Goal: Task Accomplishment & Management: Manage account settings

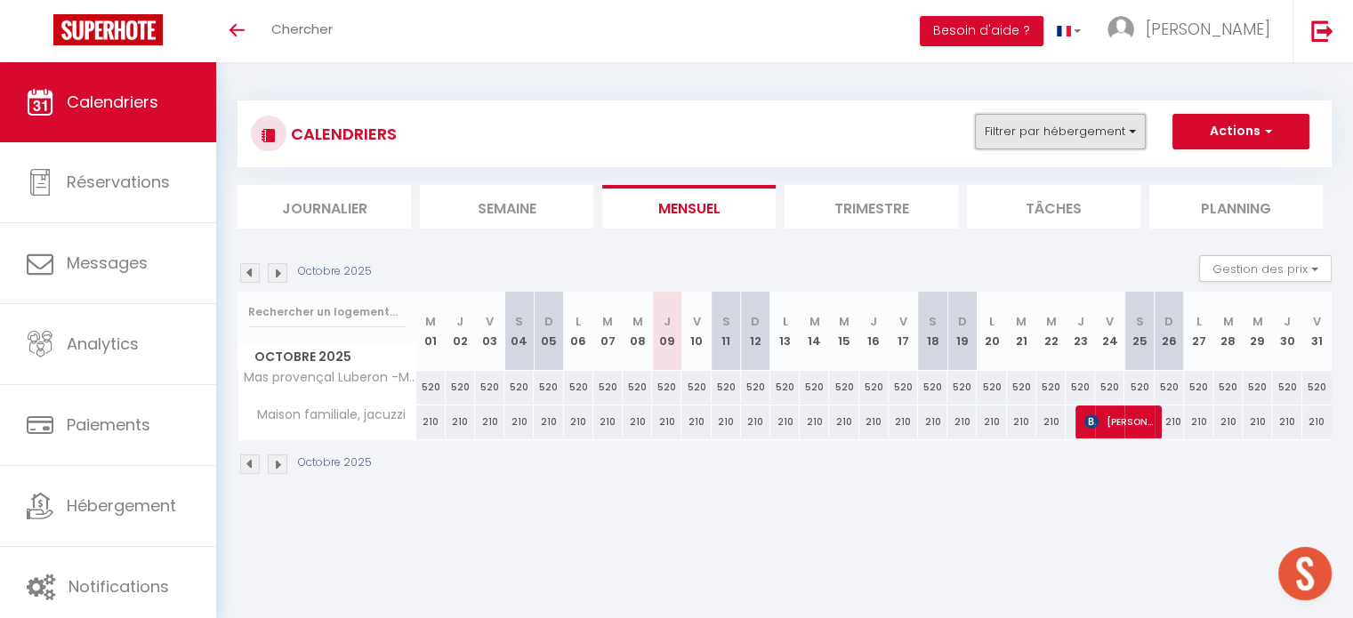
click at [1039, 126] on button "Filtrer par hébergement" at bounding box center [1060, 132] width 171 height 36
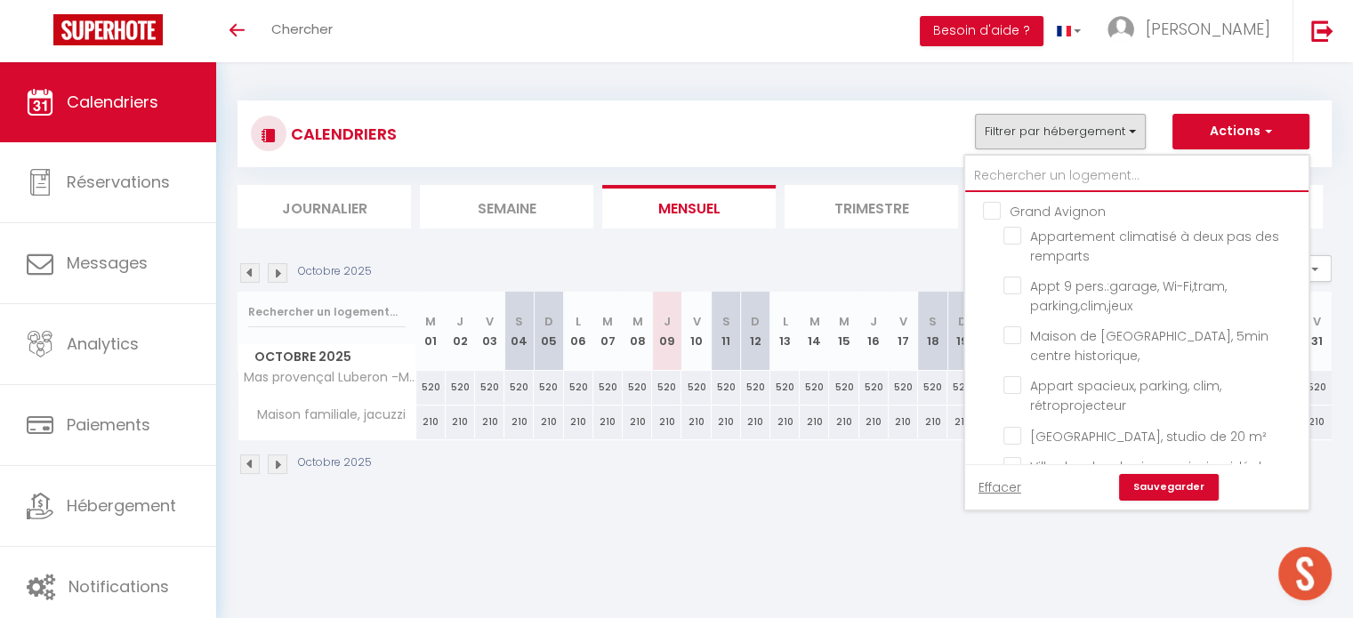
click at [1028, 166] on input "text" at bounding box center [1136, 176] width 343 height 32
type input "m"
checkbox input "false"
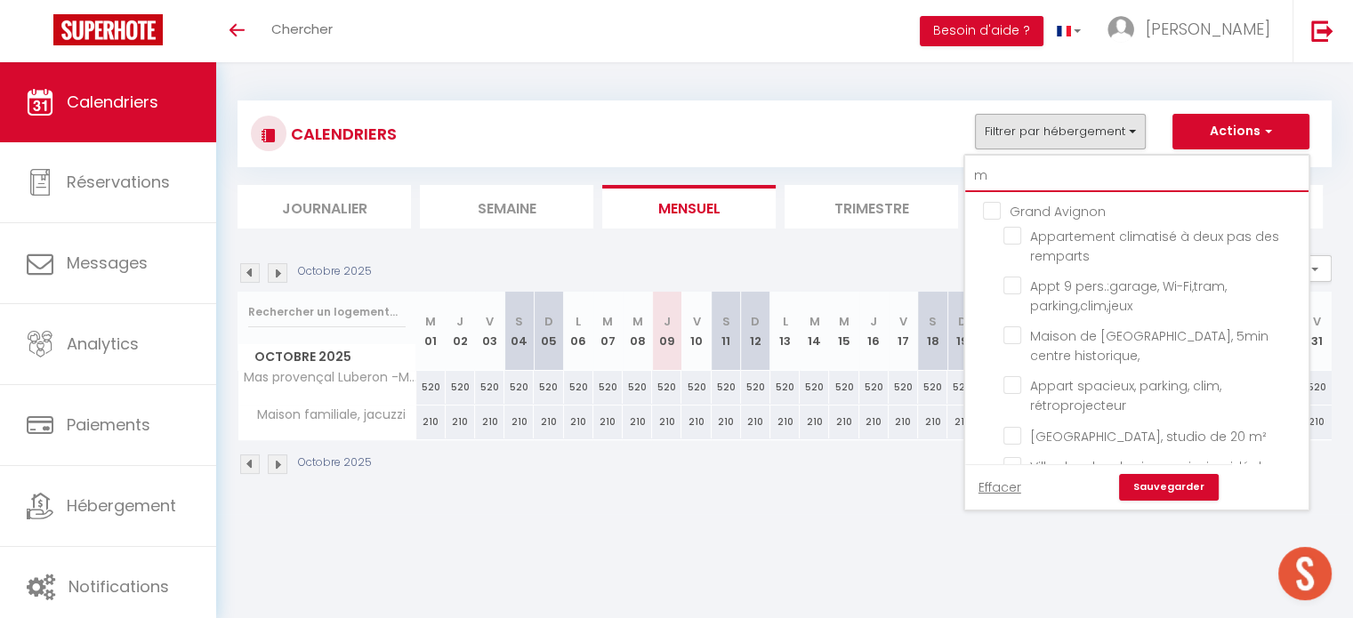
checkbox input "false"
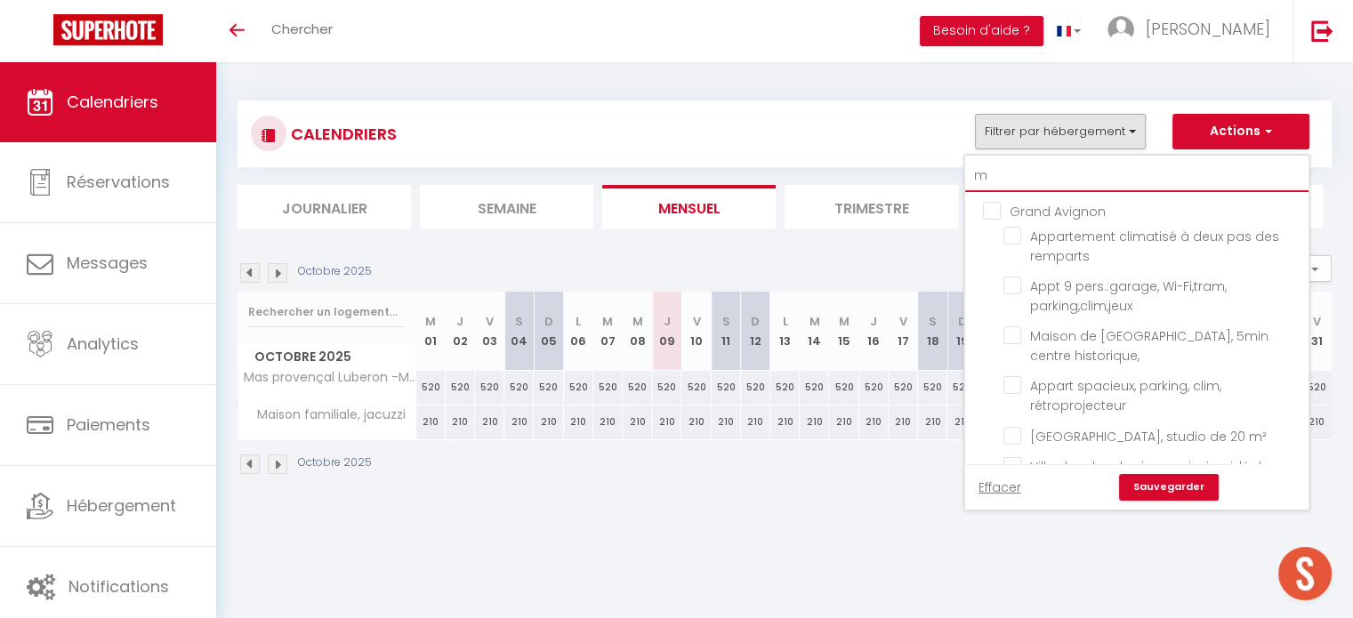
checkbox input "false"
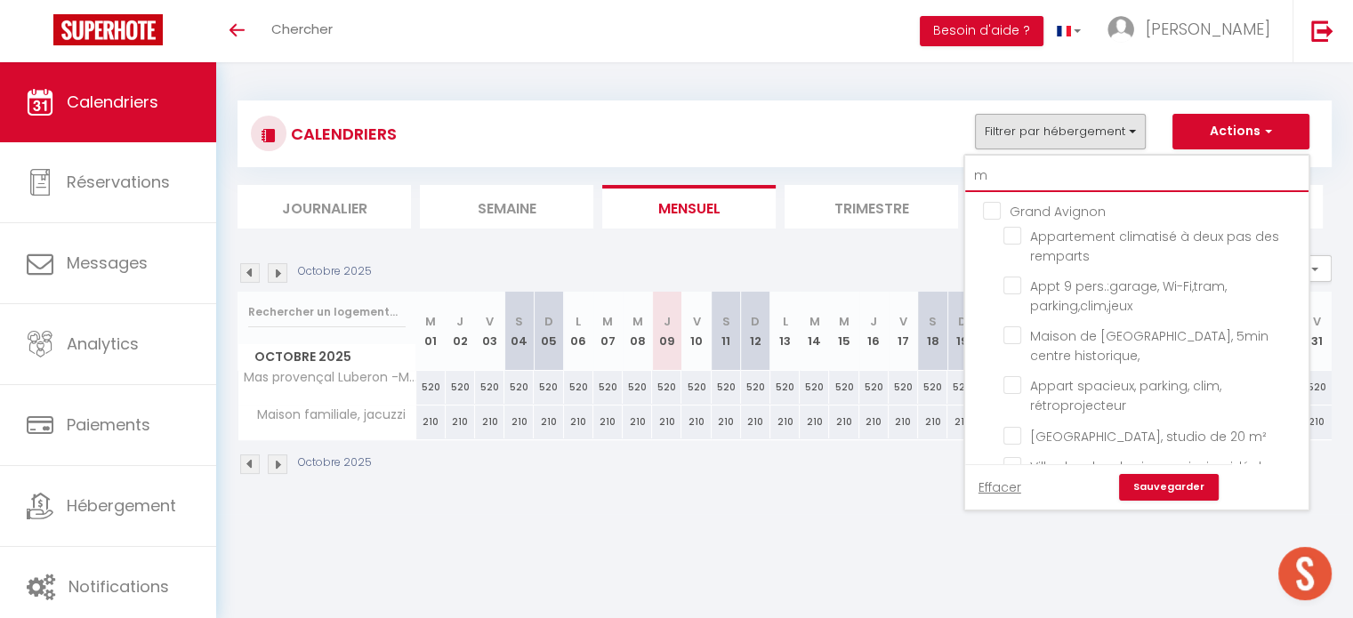
checkbox input "false"
checkbox input "true"
checkbox input "false"
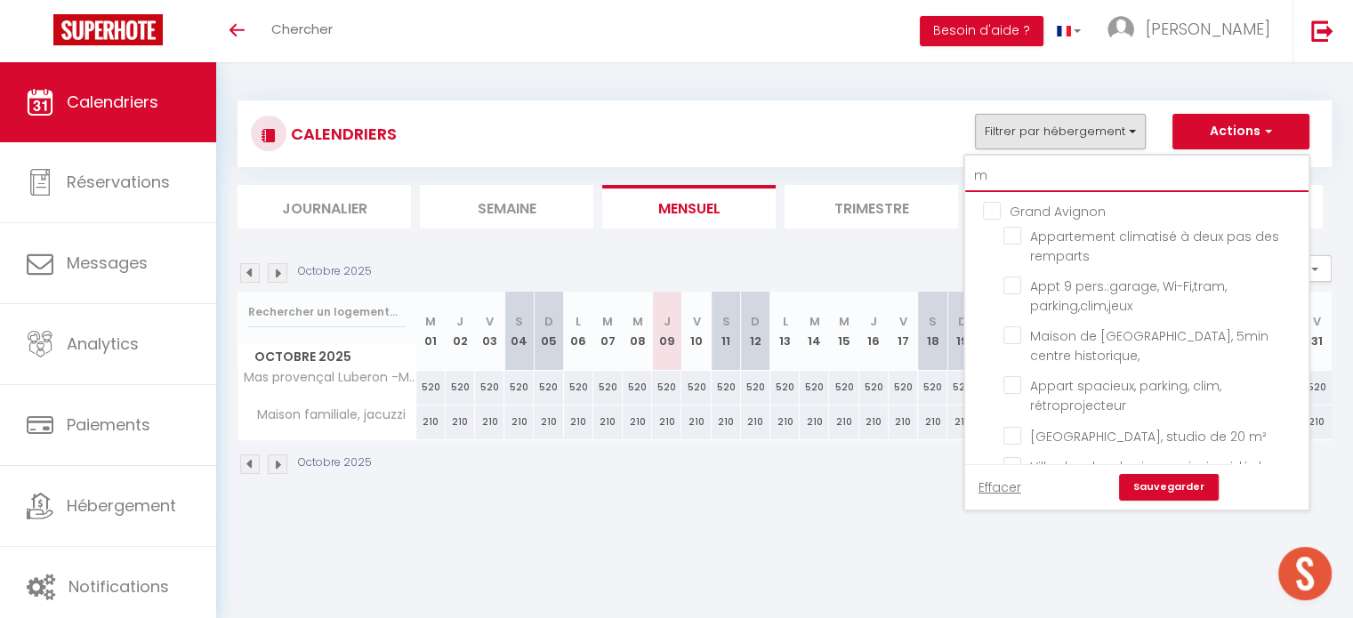
checkbox input "false"
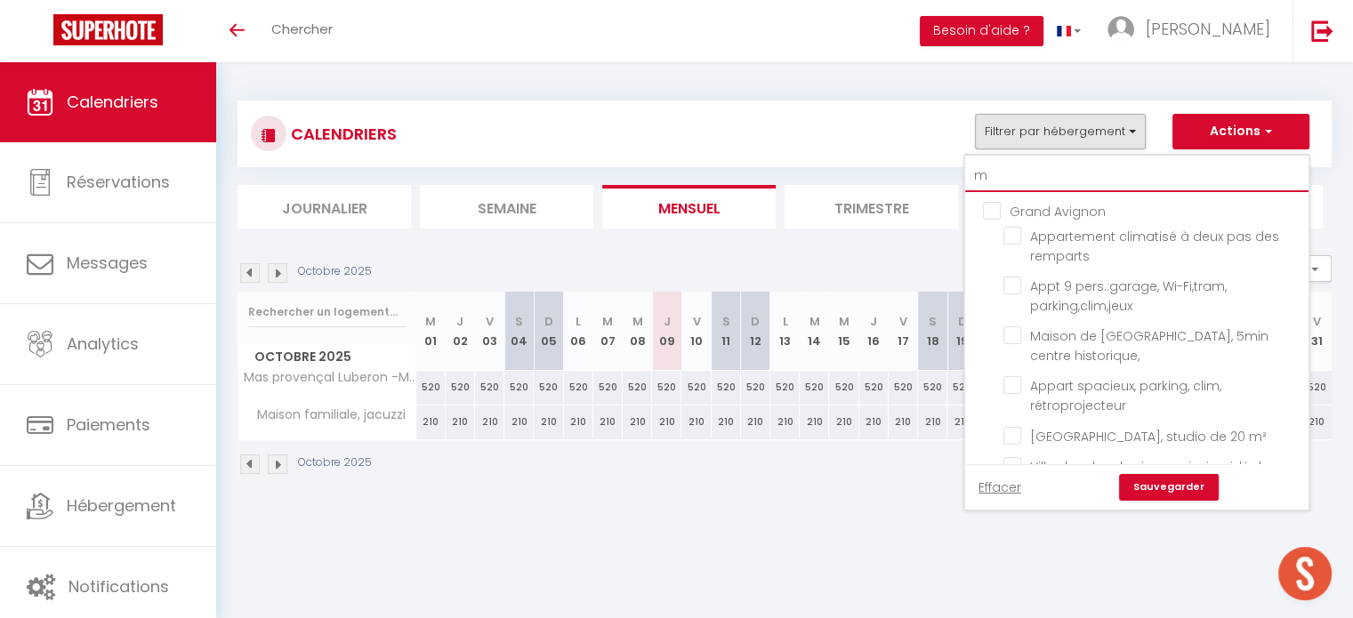
checkbox input "false"
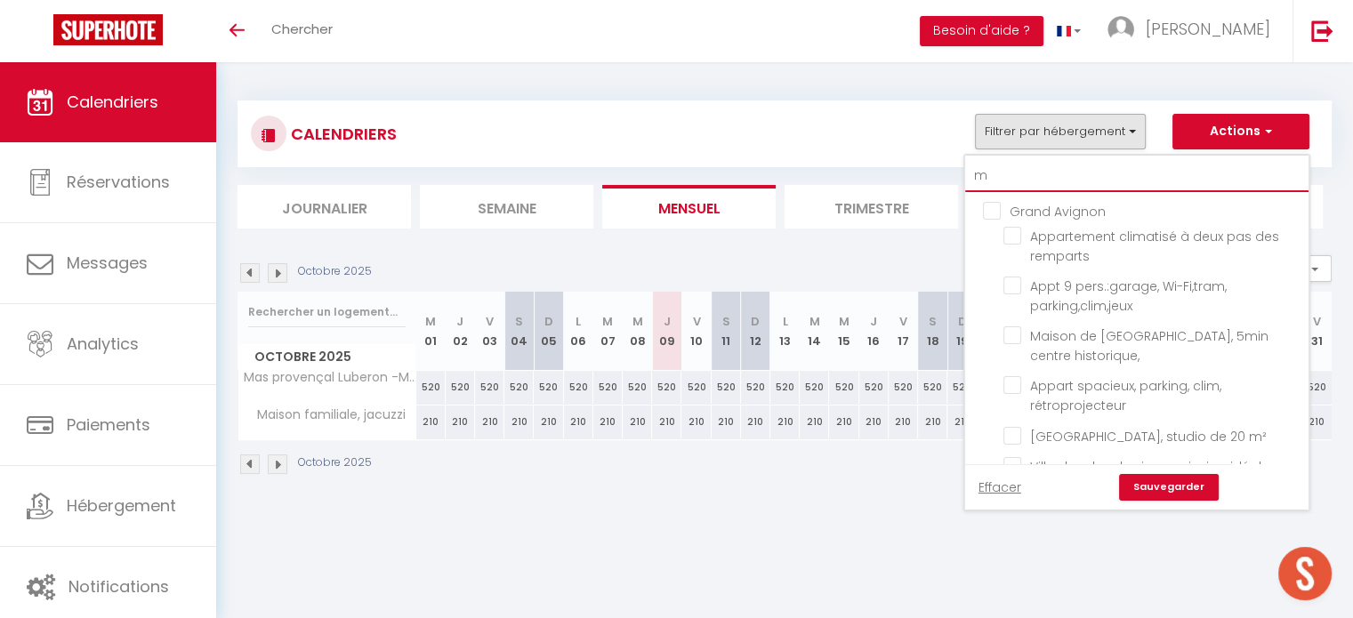
checkbox input "false"
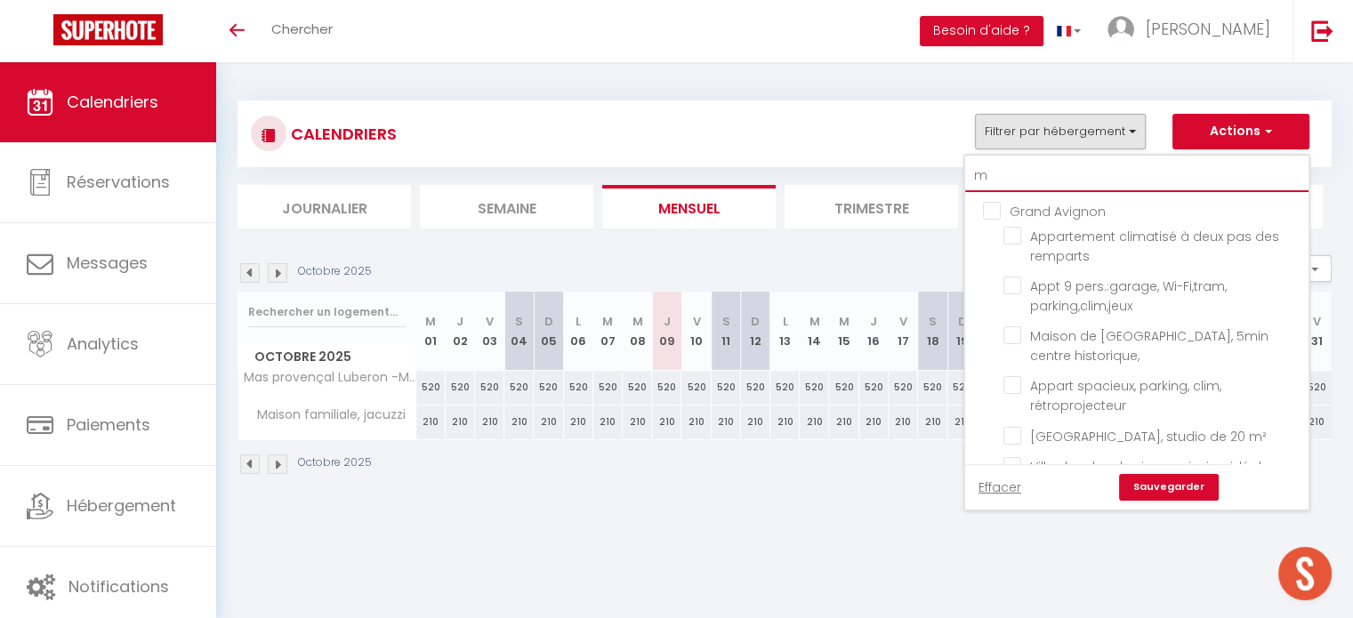
checkbox input "false"
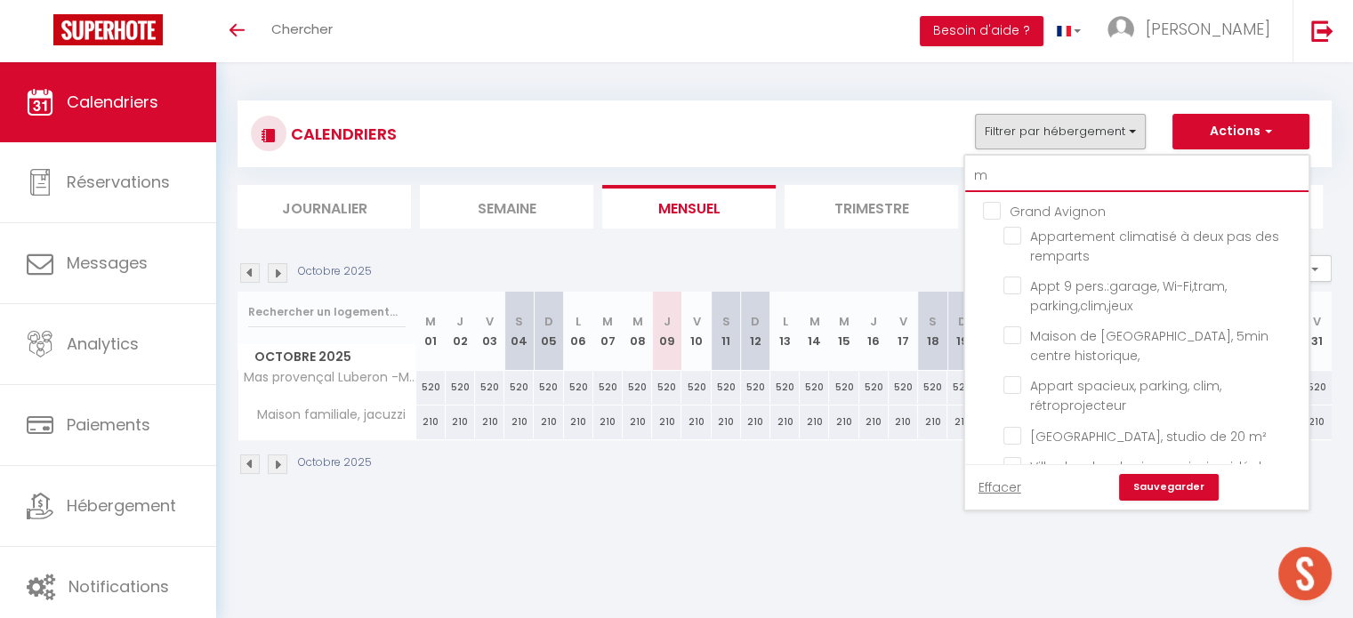
checkbox input "false"
type input "ma"
checkbox input "false"
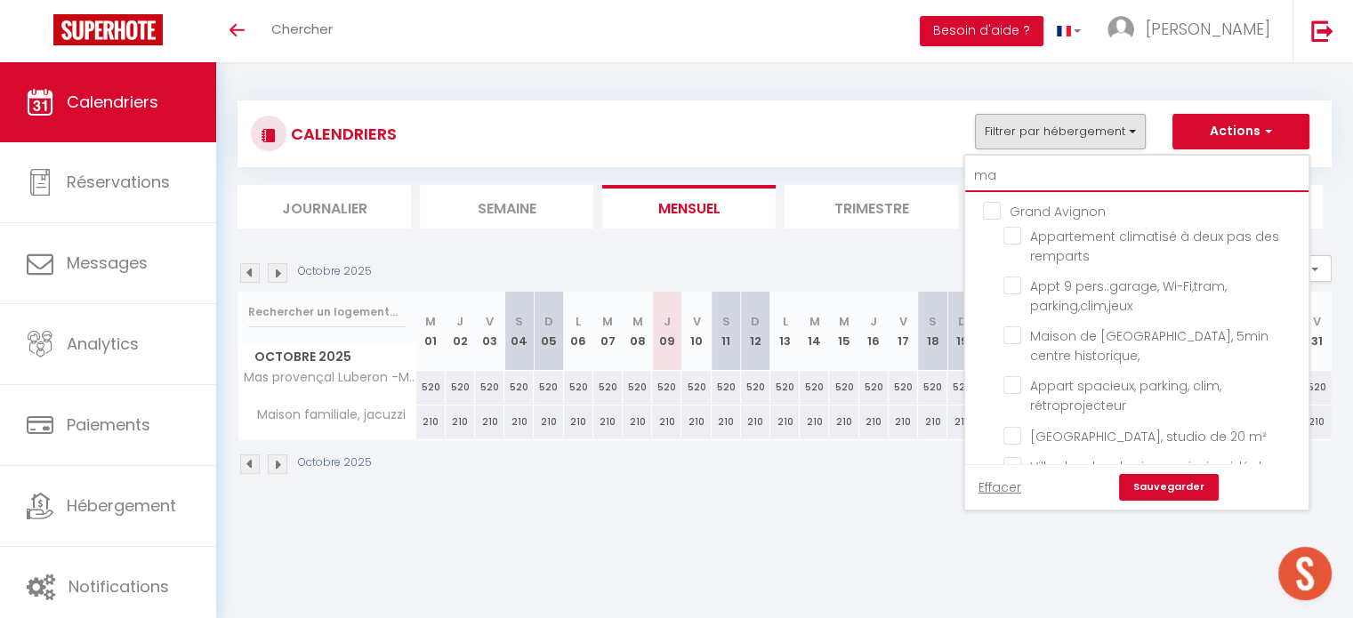
checkbox input "false"
checkbox input "true"
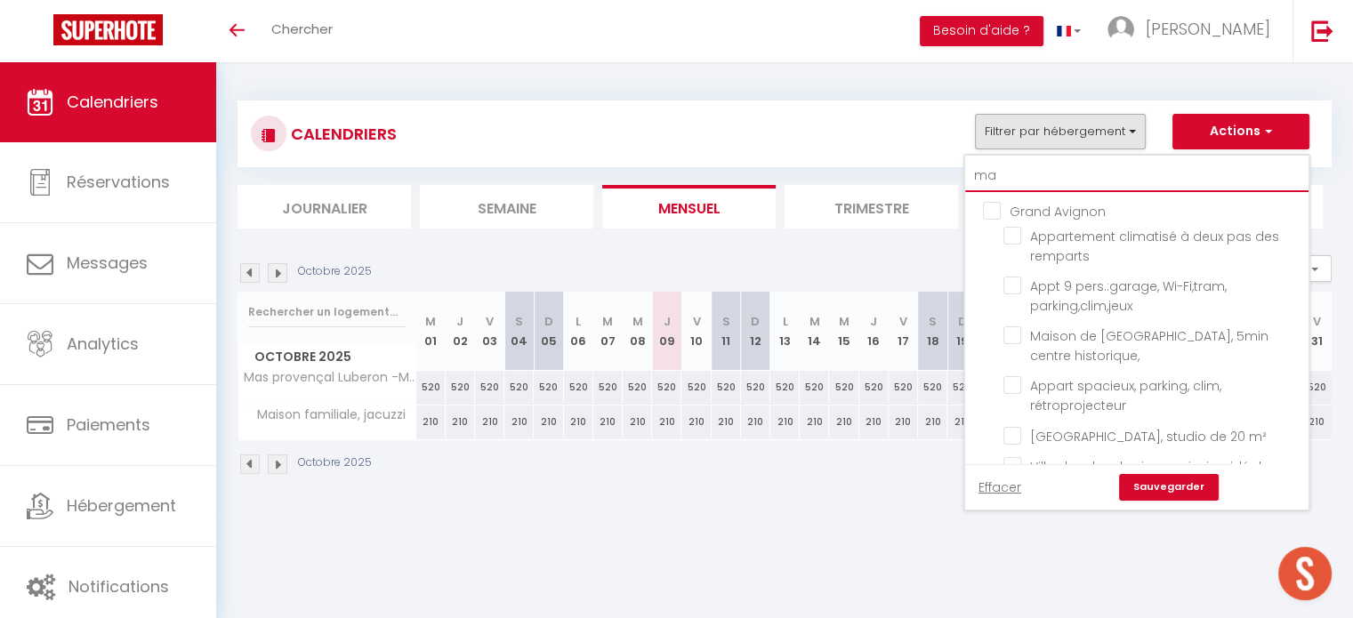
checkbox input "false"
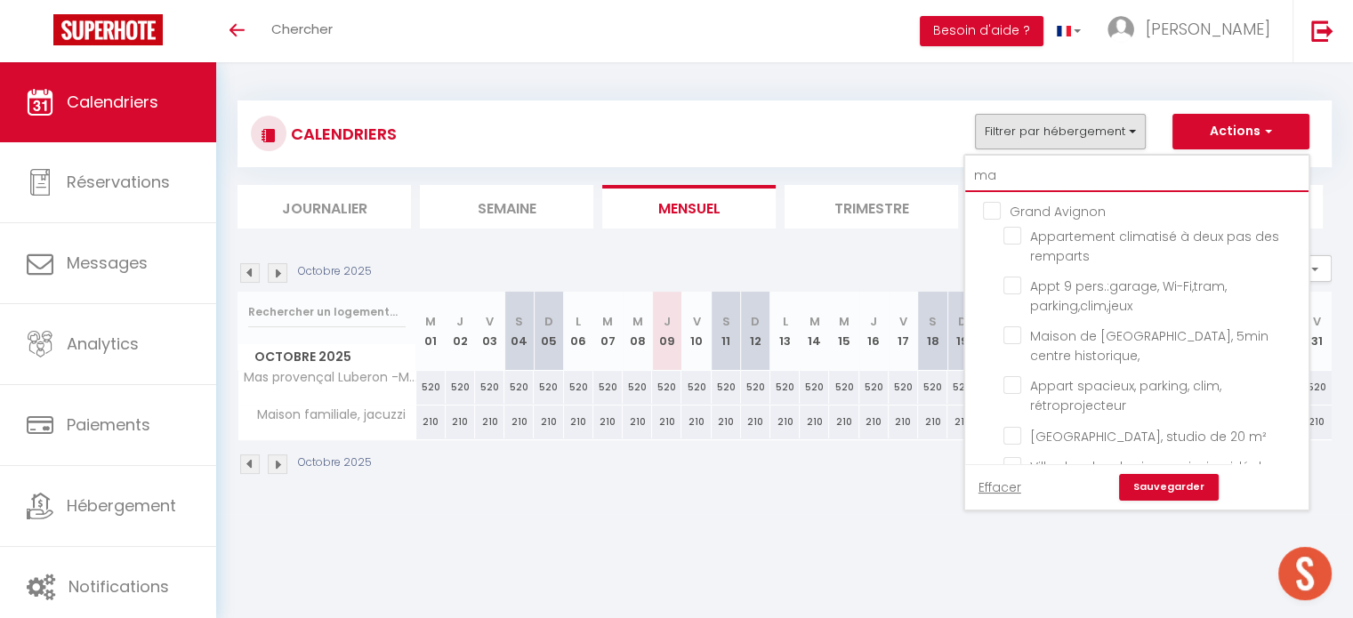
checkbox input "false"
checkbox input "true"
checkbox input "false"
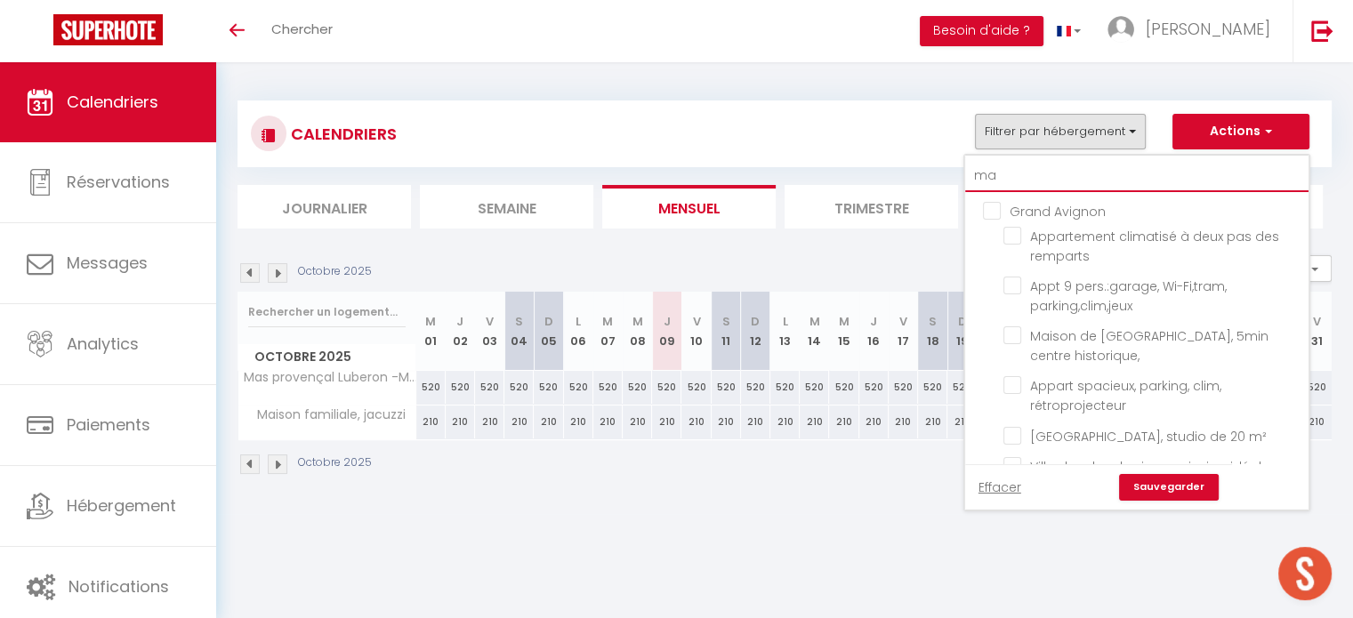
checkbox input "false"
checkbox input "true"
type input "mai"
checkbox input "false"
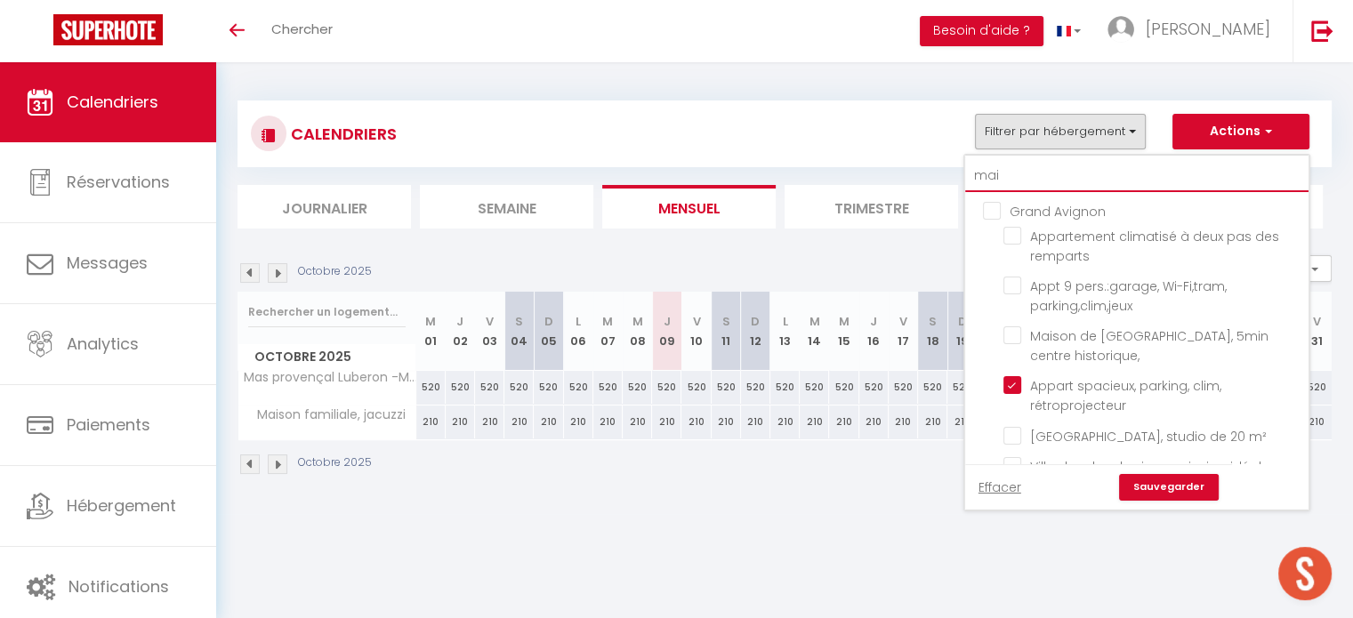
checkbox input "false"
checkbox input "true"
checkbox input "false"
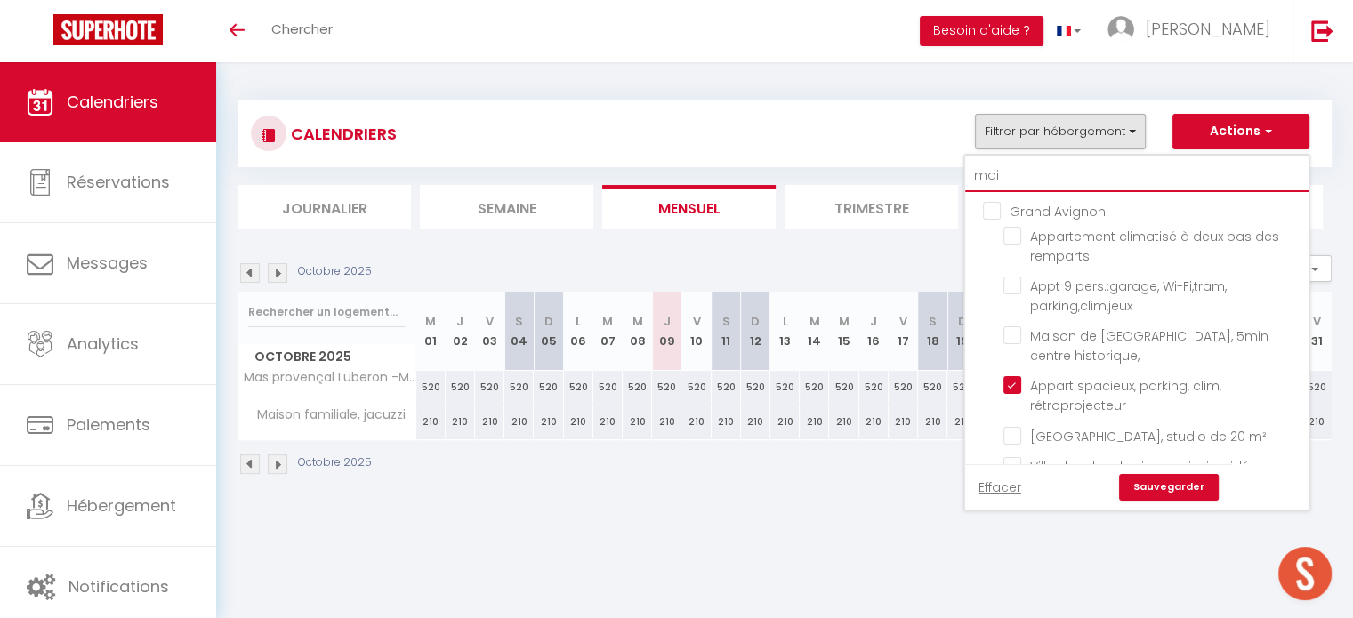
checkbox input "false"
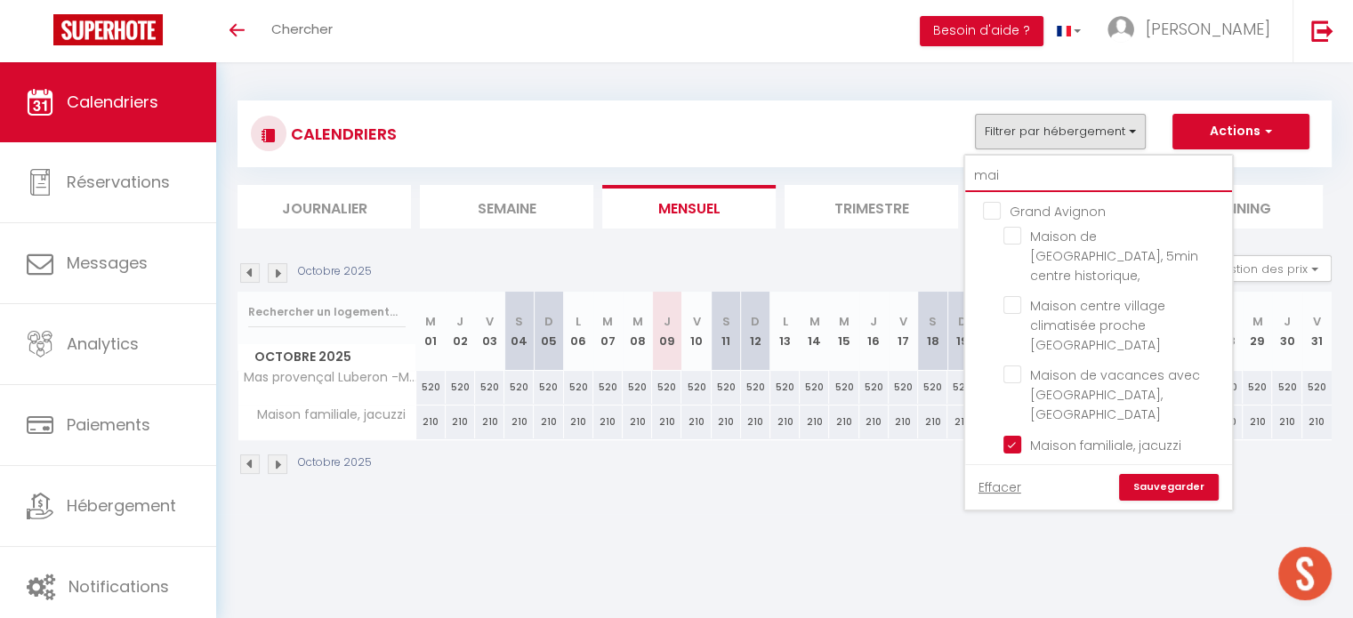
type input "mais"
checkbox input "false"
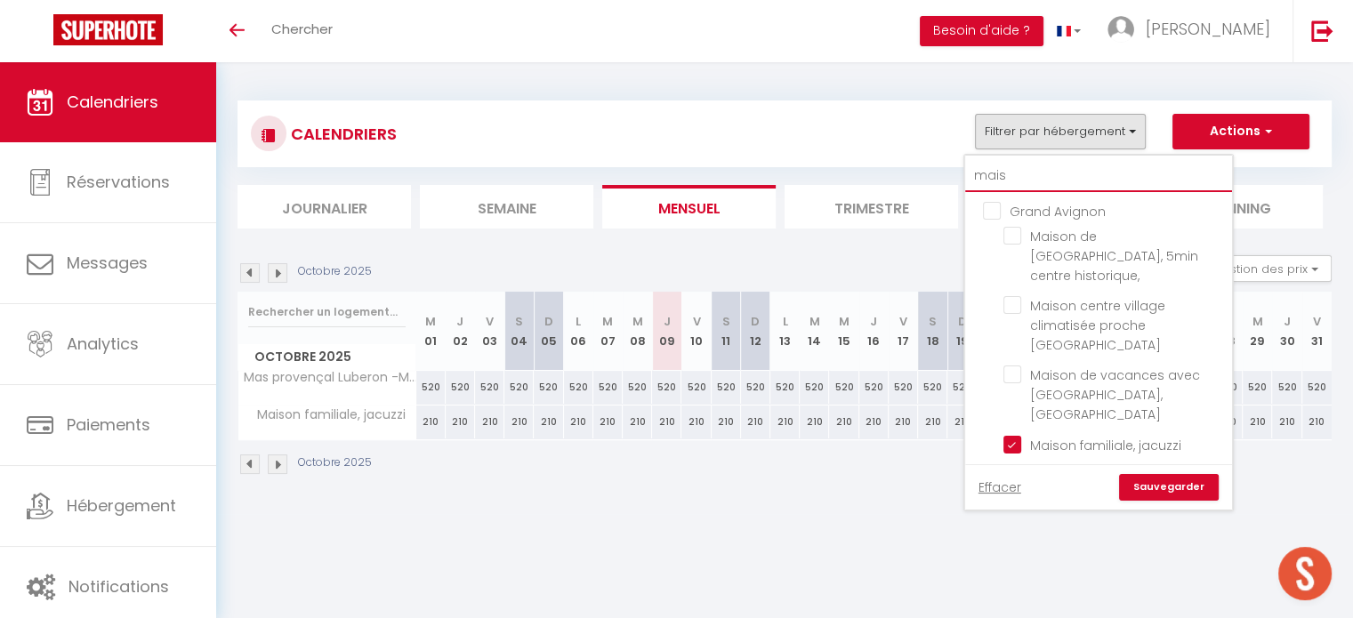
checkbox input "false"
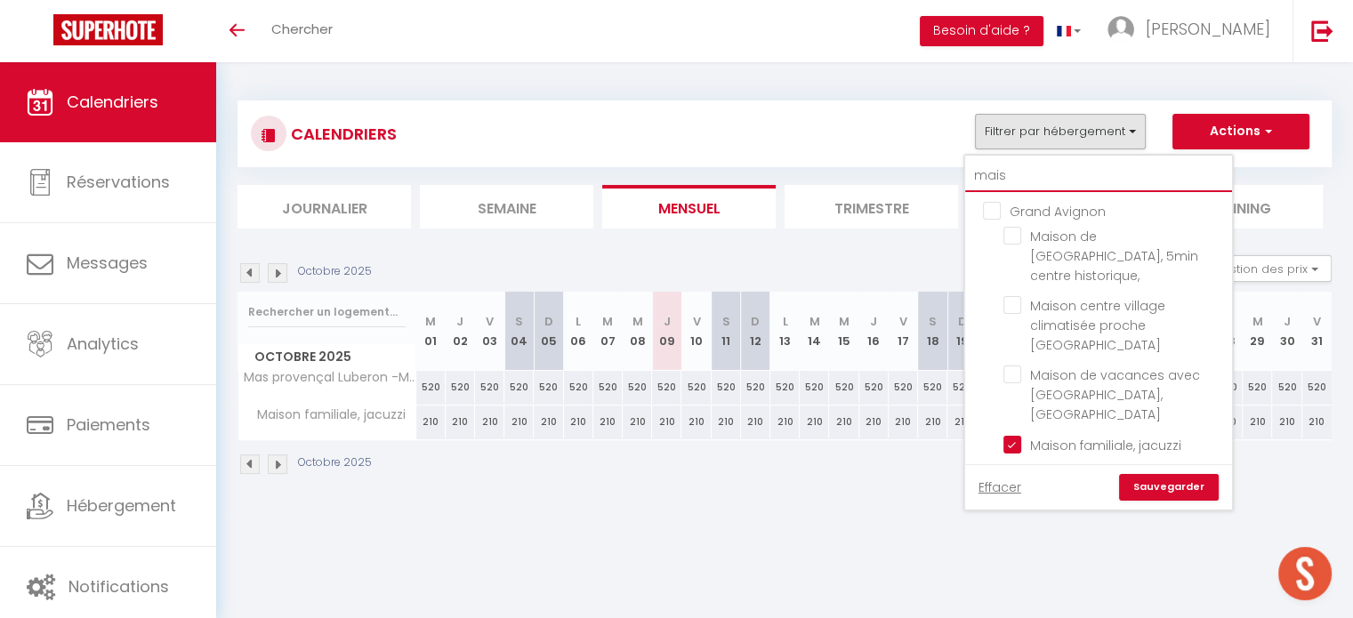
type input "maiso"
checkbox input "false"
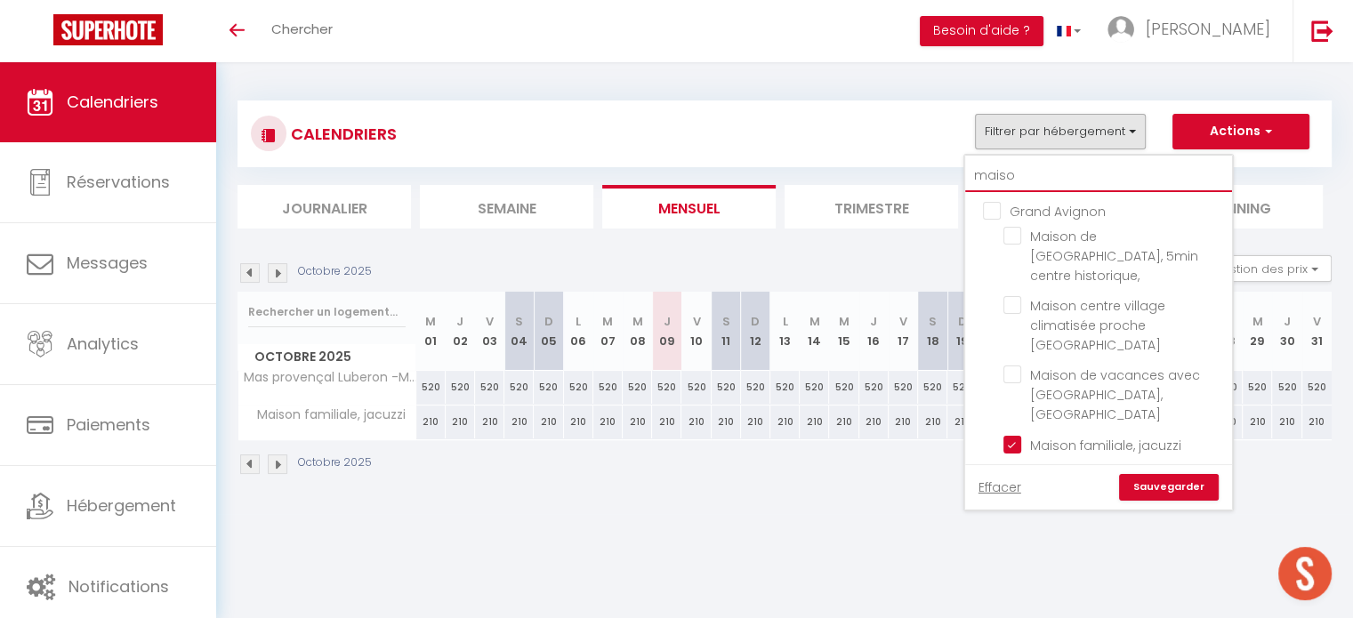
checkbox input "false"
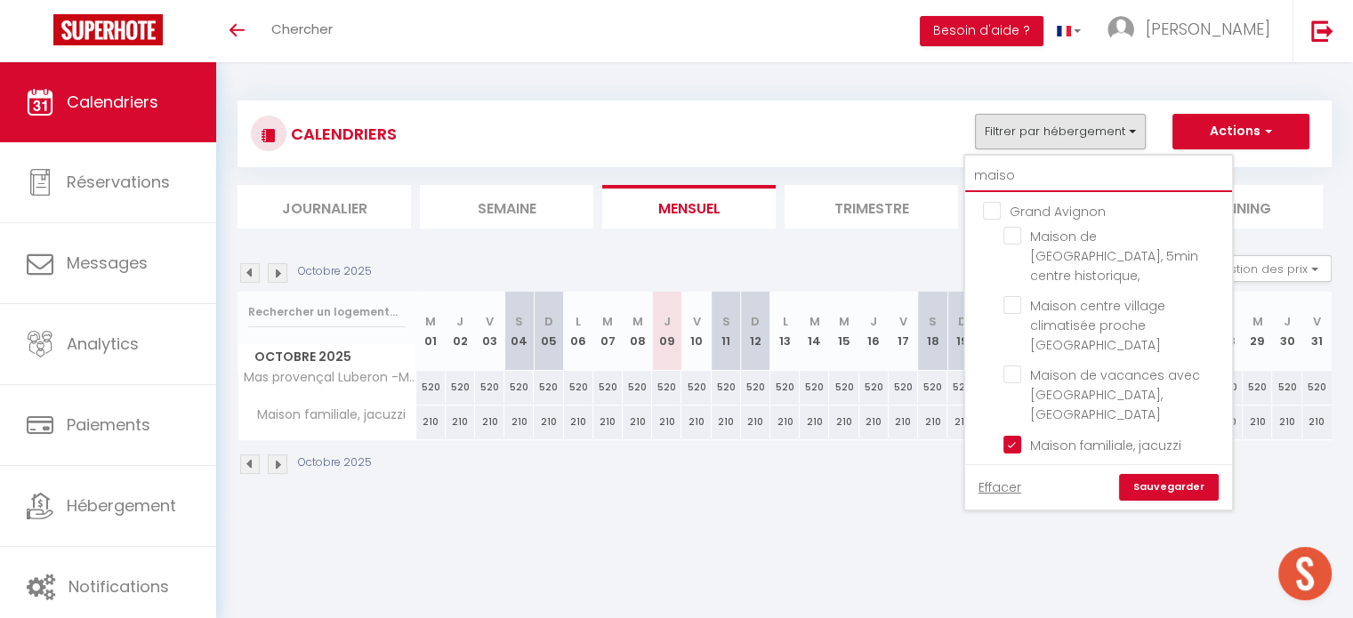
type input "maison"
checkbox input "false"
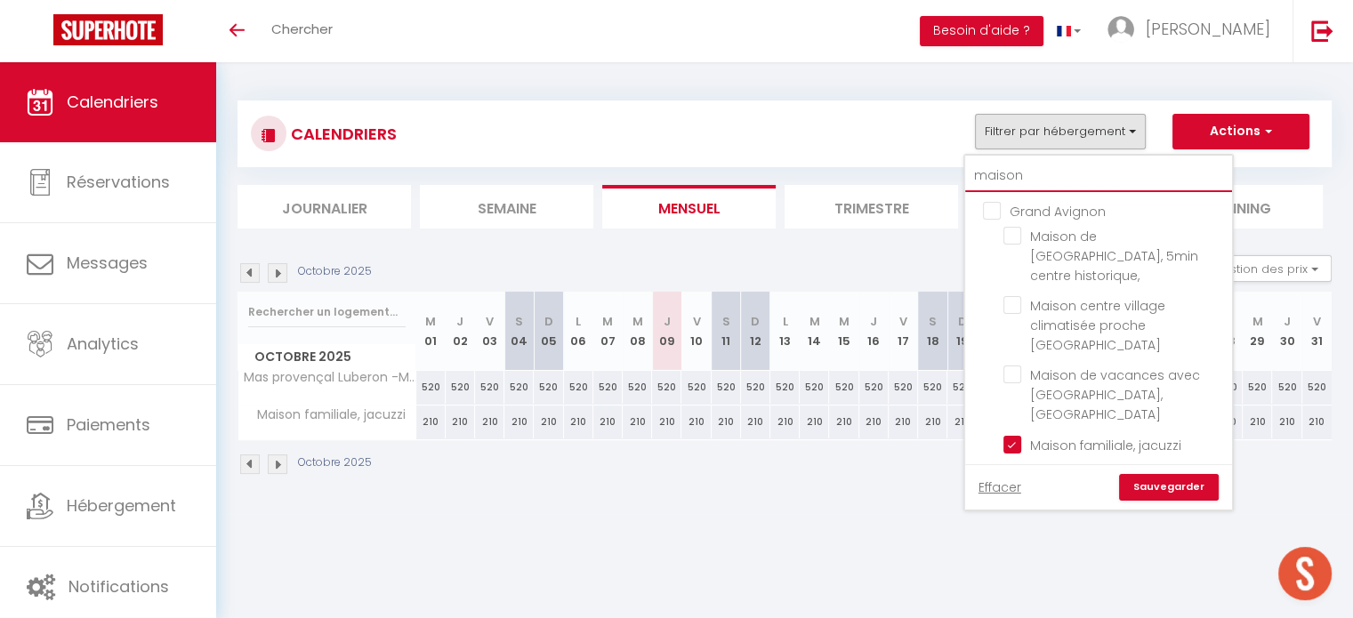
checkbox input "false"
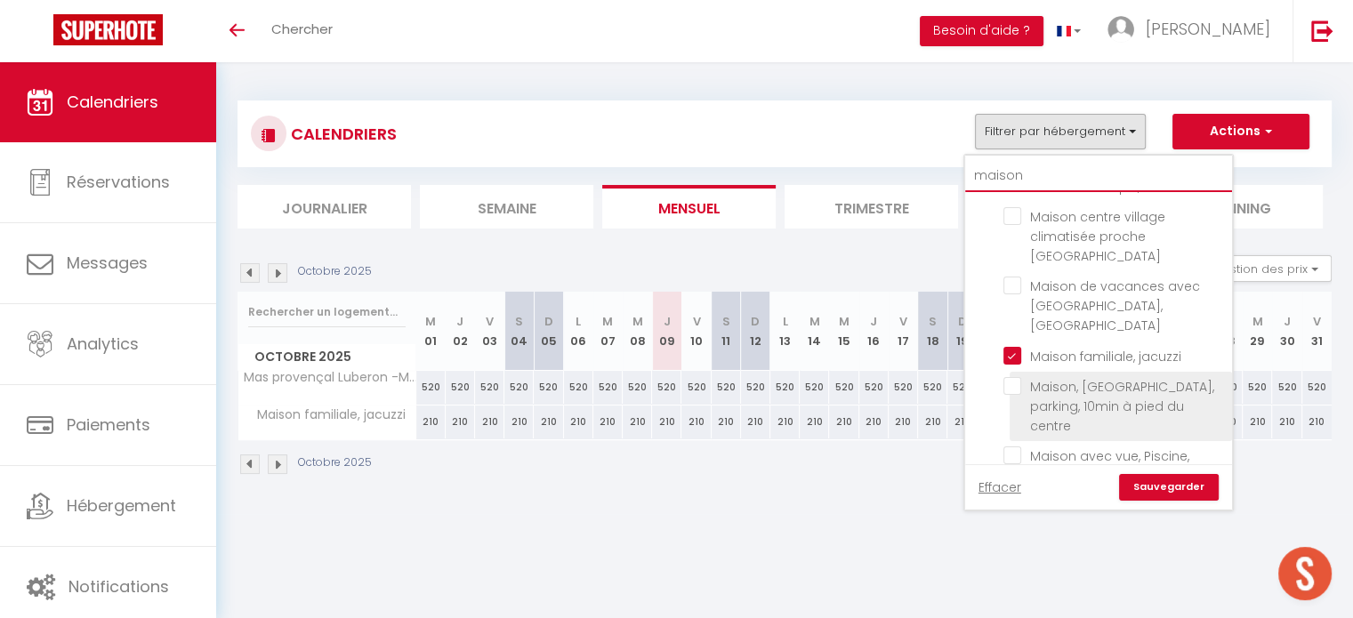
scroll to position [178, 0]
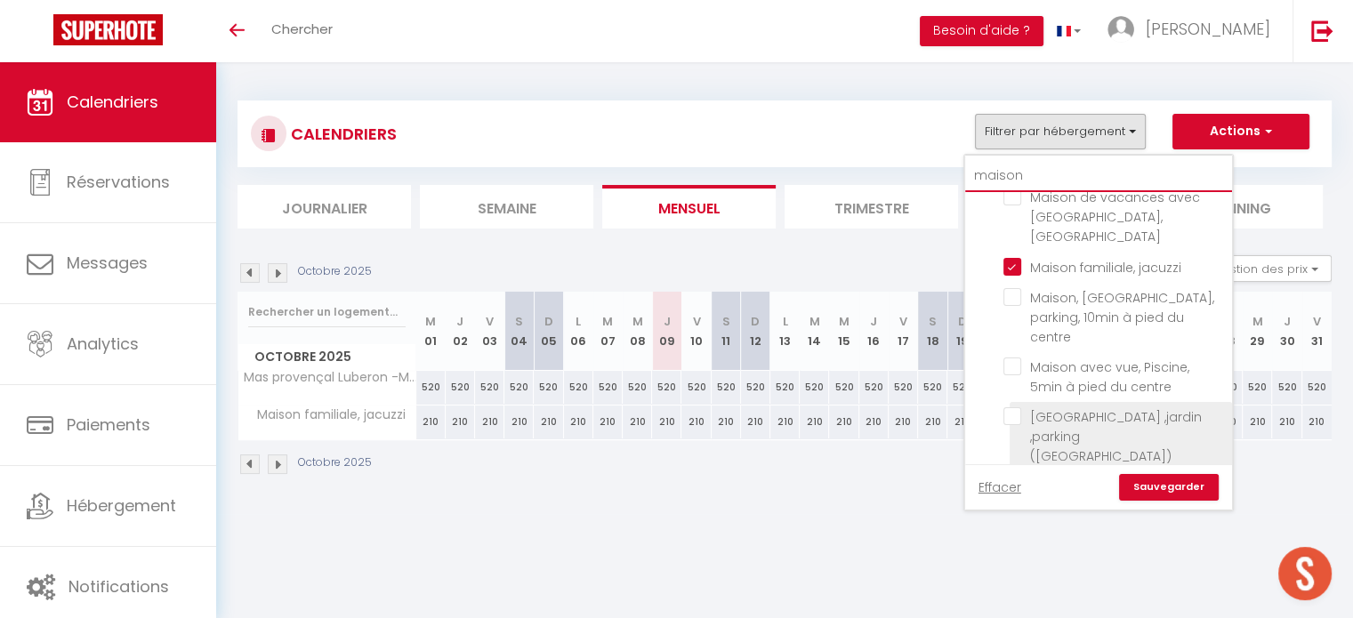
type input "maison"
click at [1016, 407] on input "[GEOGRAPHIC_DATA] ,jardin ,parking ([GEOGRAPHIC_DATA])" at bounding box center [1114, 416] width 222 height 18
checkbox input "true"
checkbox input "false"
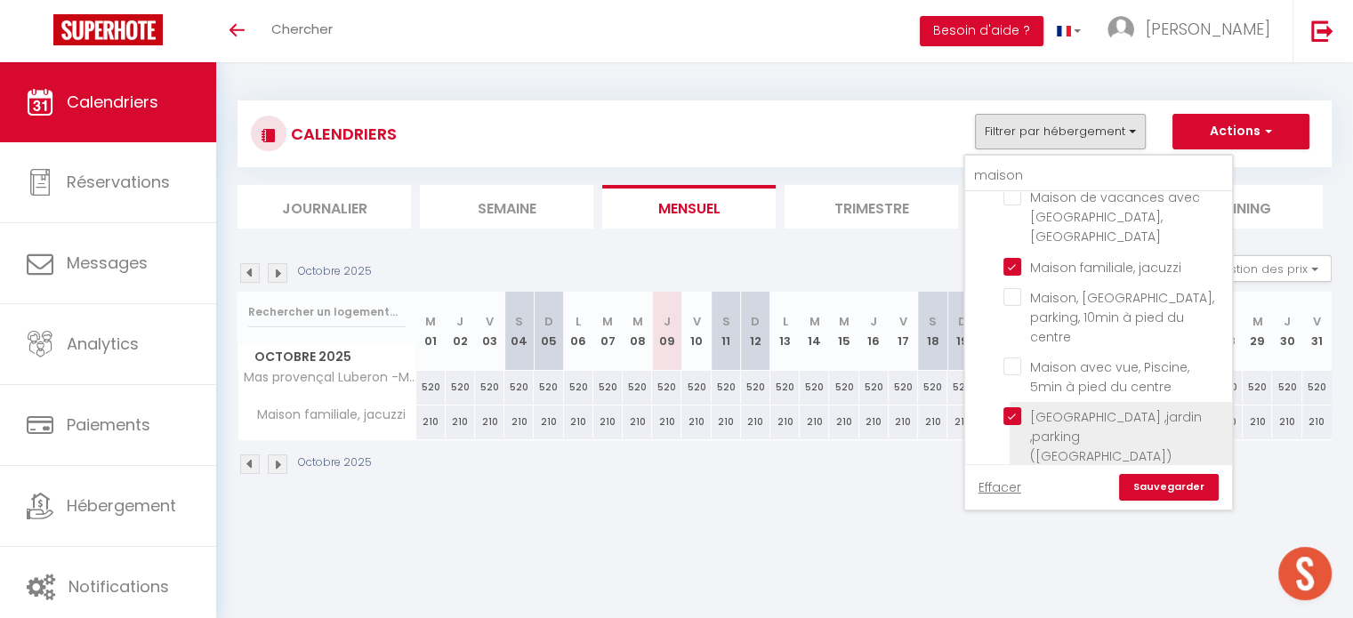
checkbox input "false"
click at [1168, 487] on link "Sauvegarder" at bounding box center [1169, 487] width 100 height 27
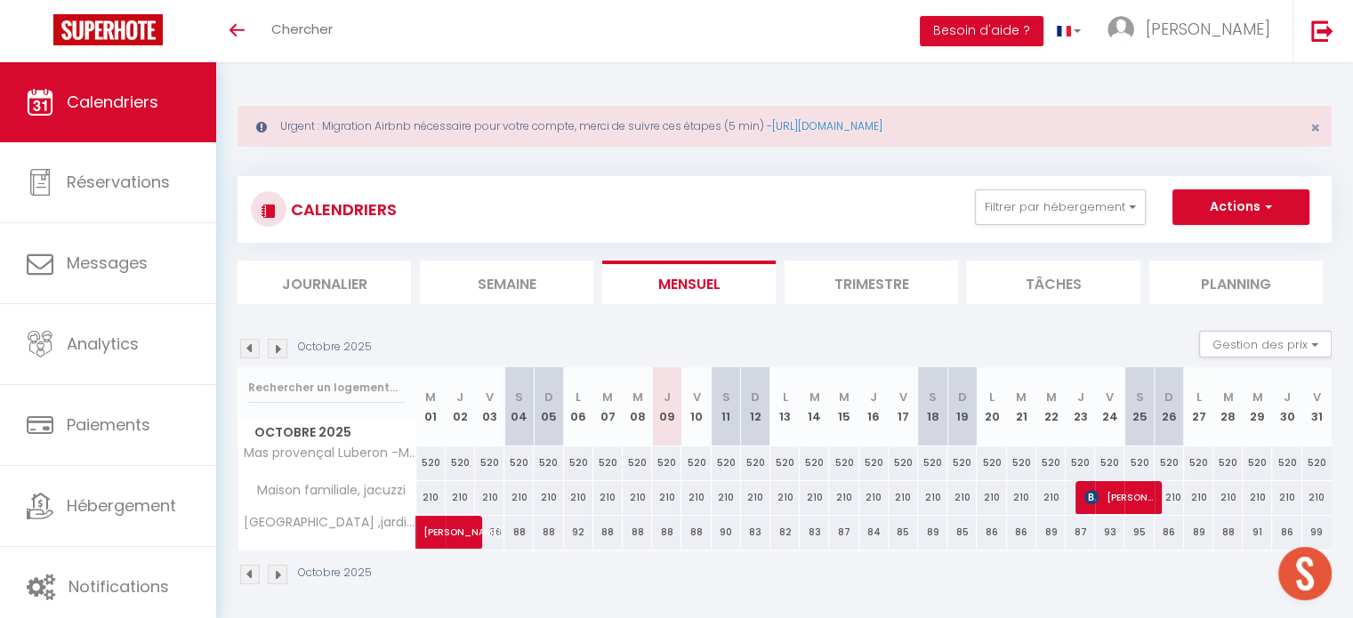
click at [1075, 534] on div "87" at bounding box center [1080, 532] width 29 height 33
type input "87"
type input "Jeu 23 Octobre 2025"
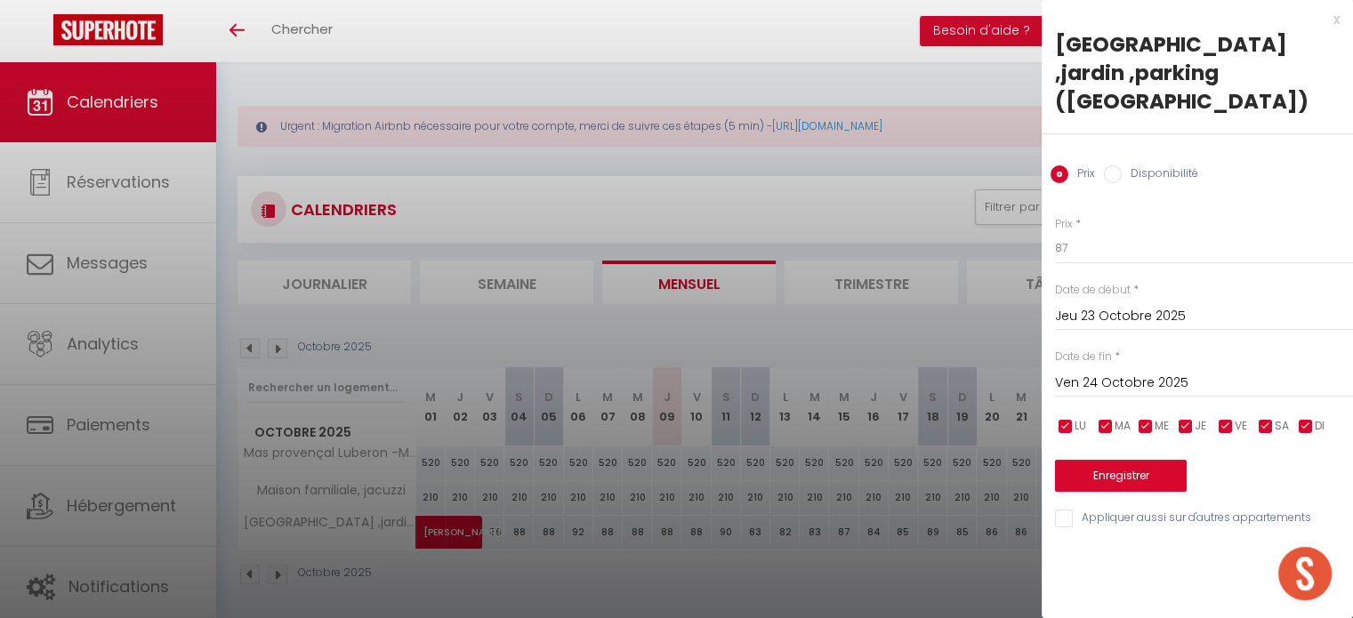
click at [1149, 372] on input "Ven 24 Octobre 2025" at bounding box center [1204, 383] width 298 height 23
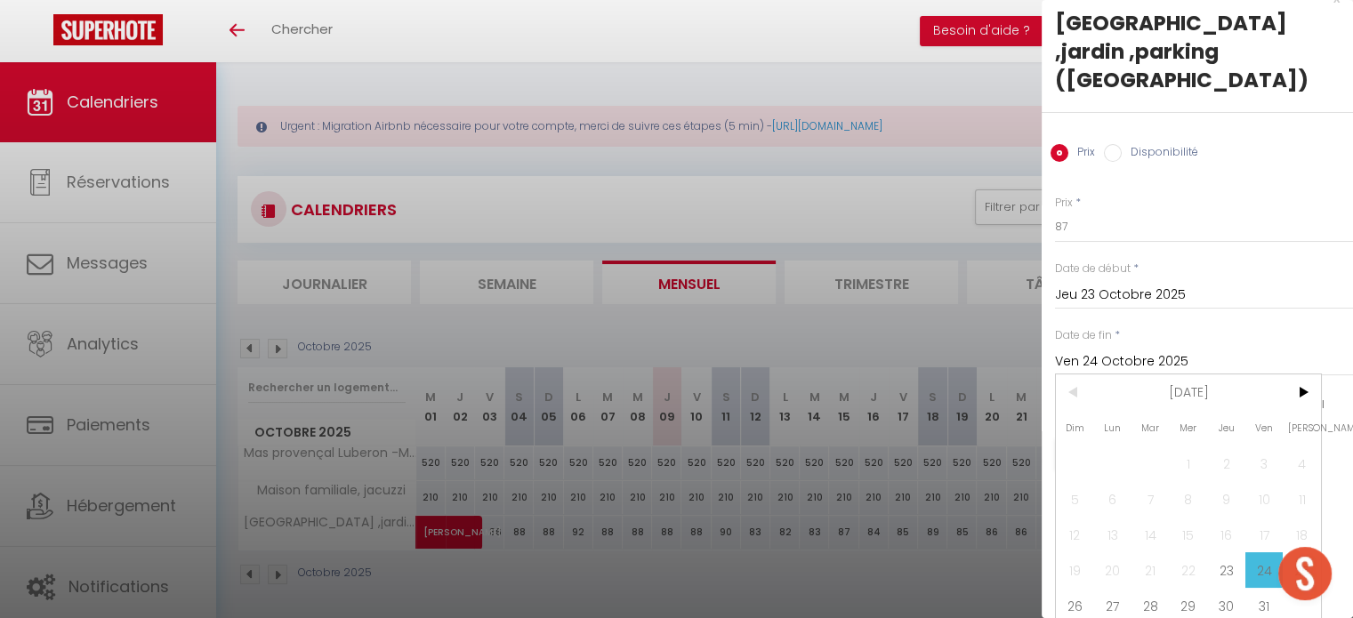
scroll to position [39, 0]
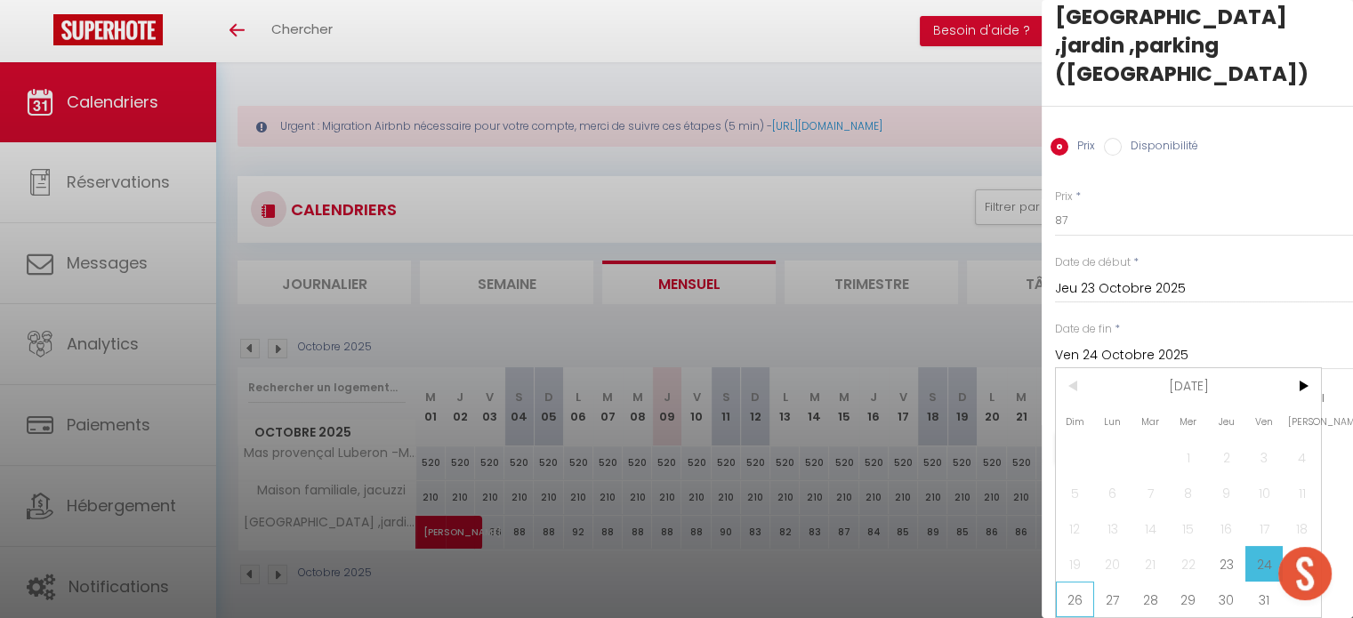
click at [1078, 583] on span "26" at bounding box center [1075, 600] width 38 height 36
type input "Dim 26 Octobre 2025"
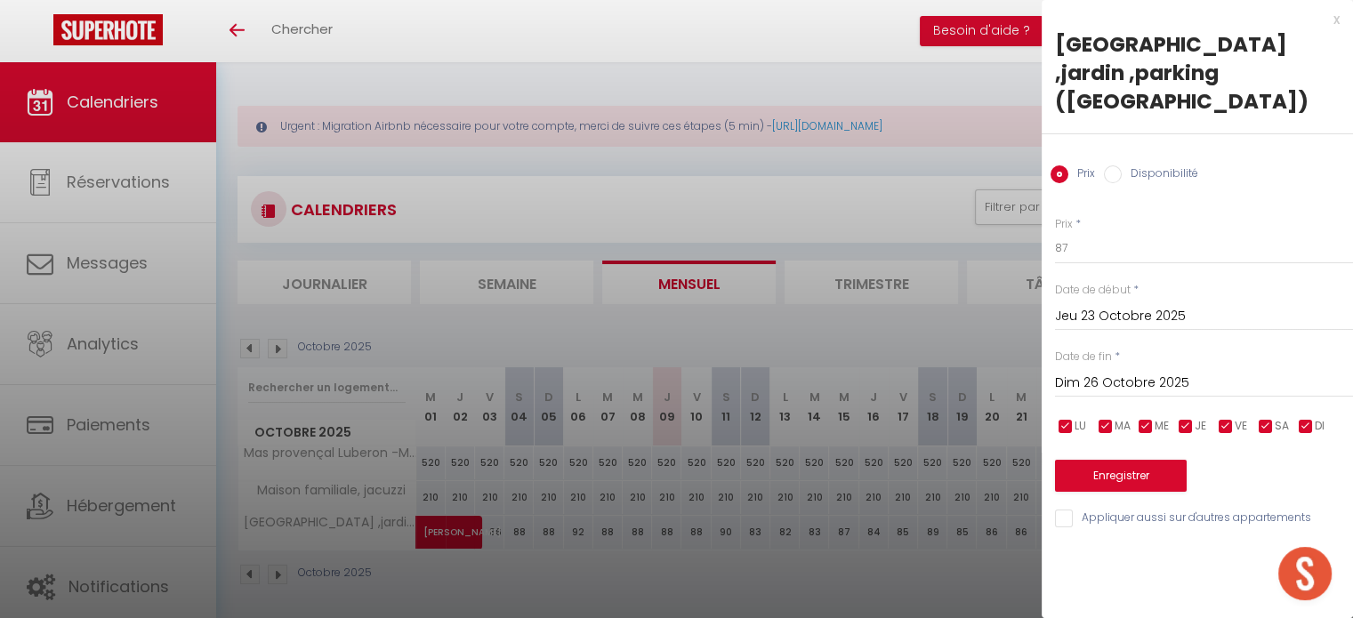
scroll to position [0, 0]
click at [1127, 134] on div "Prix Disponibilité" at bounding box center [1197, 164] width 311 height 60
click at [1127, 165] on label "Disponibilité" at bounding box center [1160, 175] width 76 height 20
click at [1122, 165] on input "Disponibilité" at bounding box center [1113, 174] width 18 height 18
radio input "true"
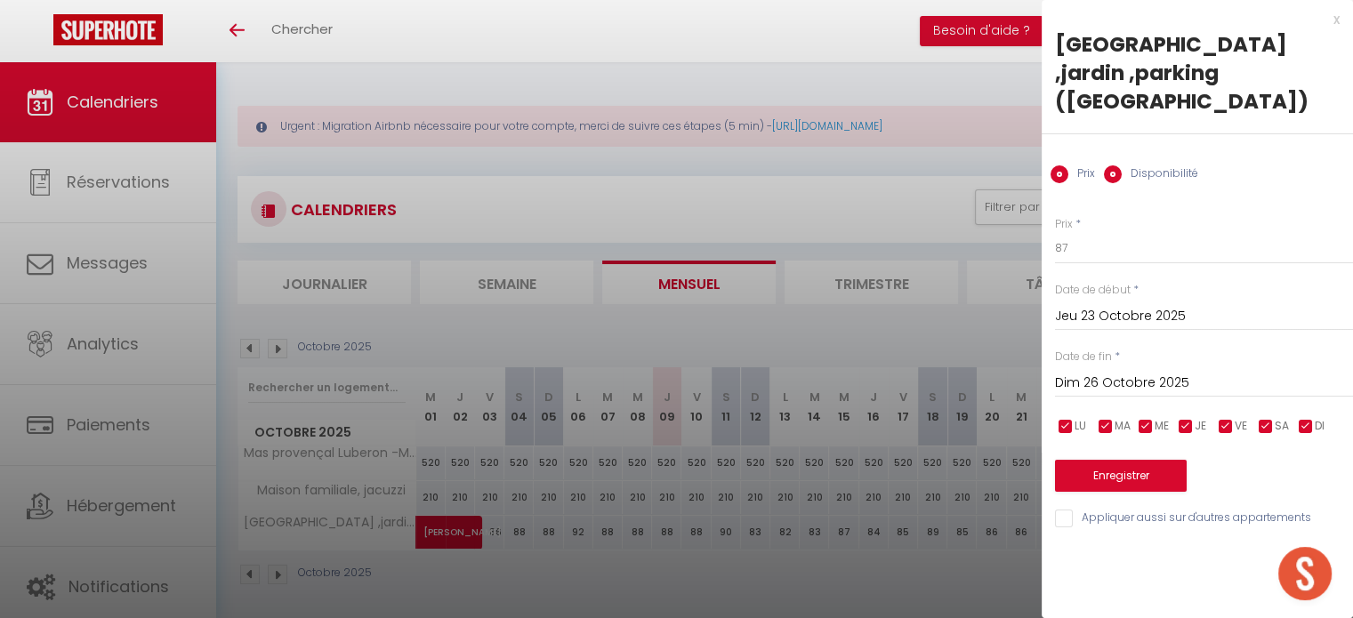
radio input "false"
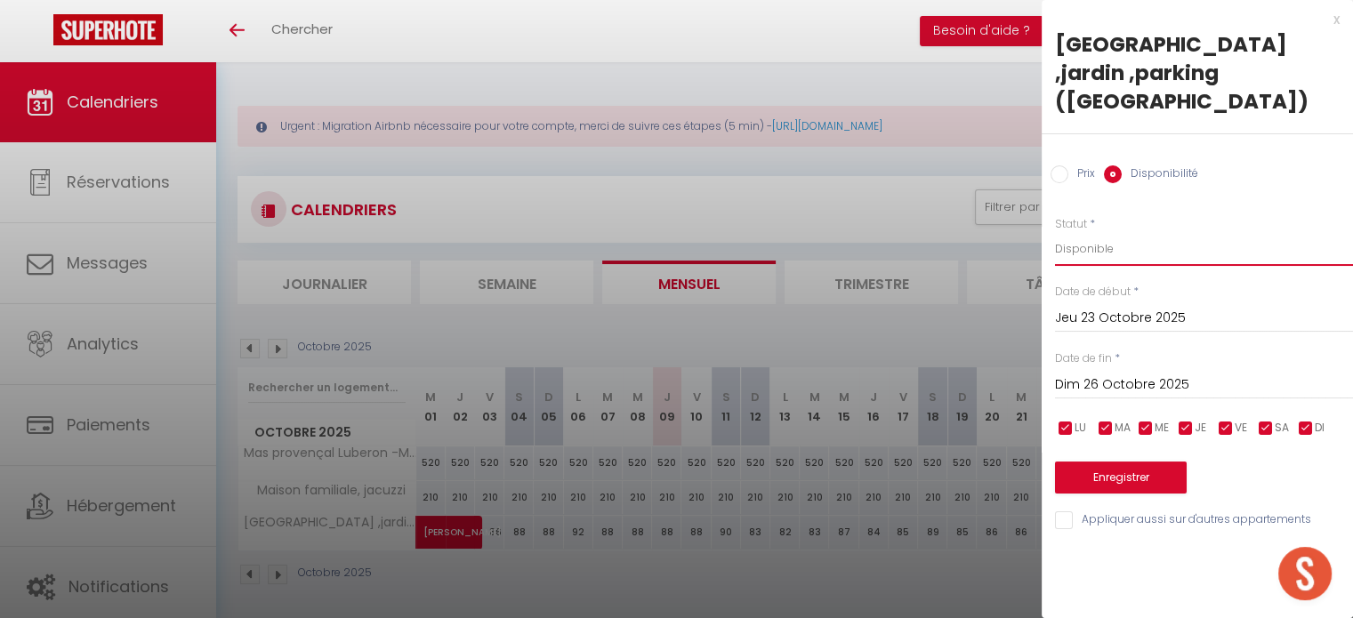
drag, startPoint x: 1104, startPoint y: 215, endPoint x: 1104, endPoint y: 227, distance: 11.6
click at [1104, 232] on select "Disponible Indisponible" at bounding box center [1204, 249] width 298 height 34
select select "0"
click at [1055, 232] on select "Disponible Indisponible" at bounding box center [1204, 249] width 298 height 34
click at [1142, 462] on button "Enregistrer" at bounding box center [1121, 478] width 132 height 32
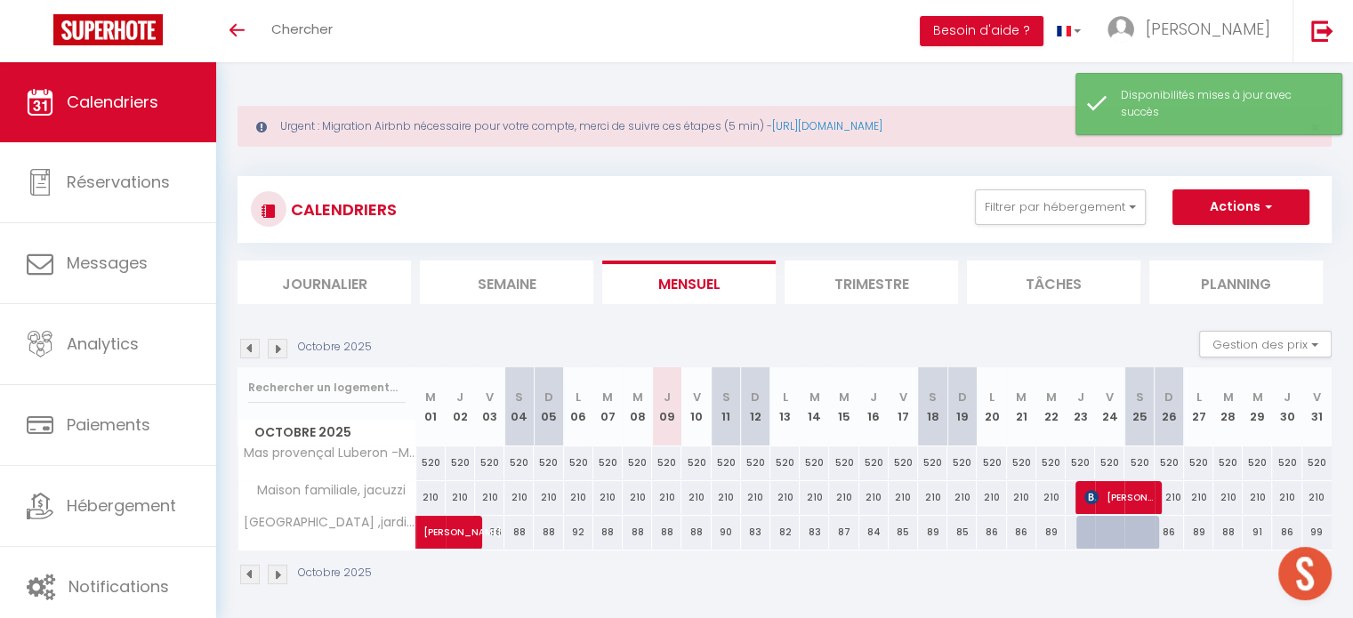
click at [1101, 526] on div at bounding box center [1109, 533] width 29 height 34
select select "1"
type input "Ven 24 Octobre 2025"
type input "[DATE]"
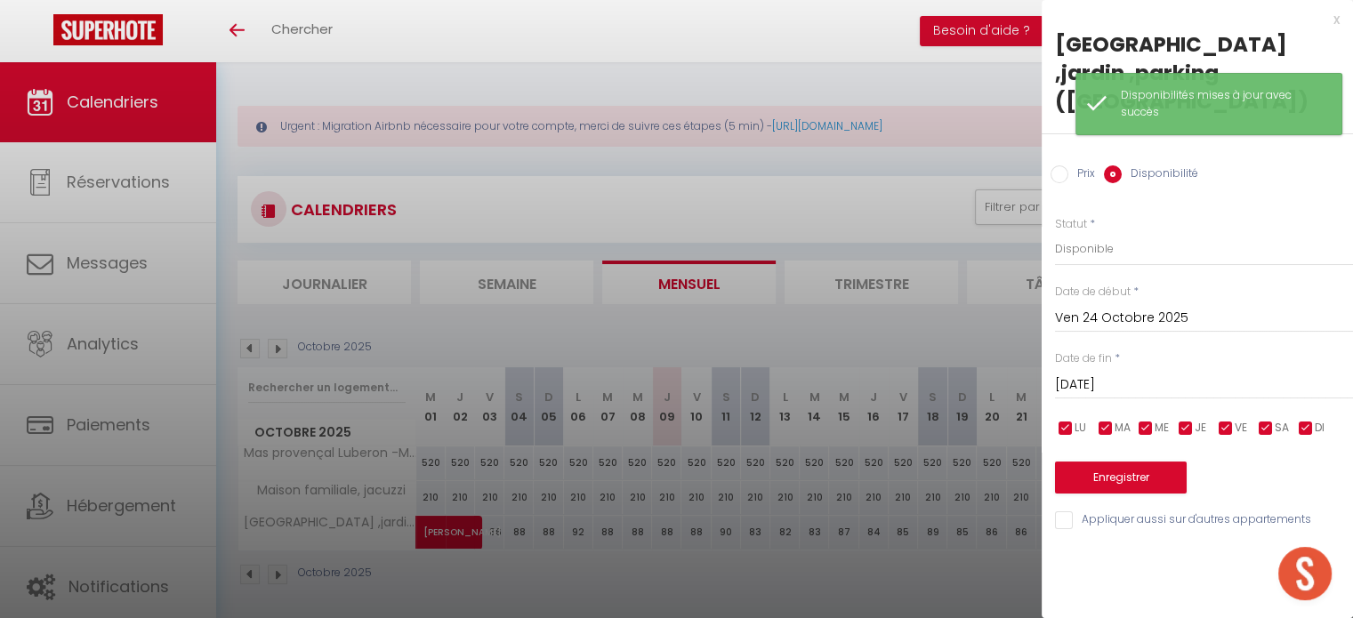
click at [1337, 16] on div "x" at bounding box center [1191, 19] width 298 height 21
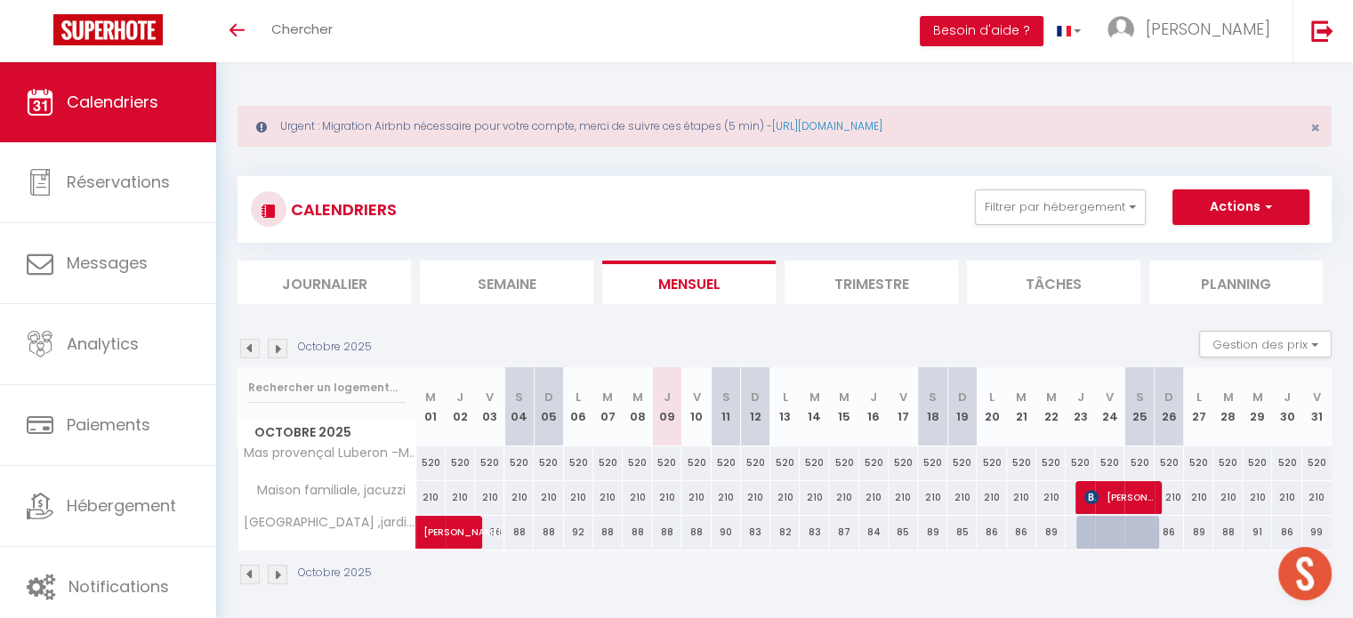
click at [1166, 546] on div "86" at bounding box center [1168, 532] width 29 height 33
select select "1"
type input "Dim 26 Octobre 2025"
type input "Lun 27 Octobre 2025"
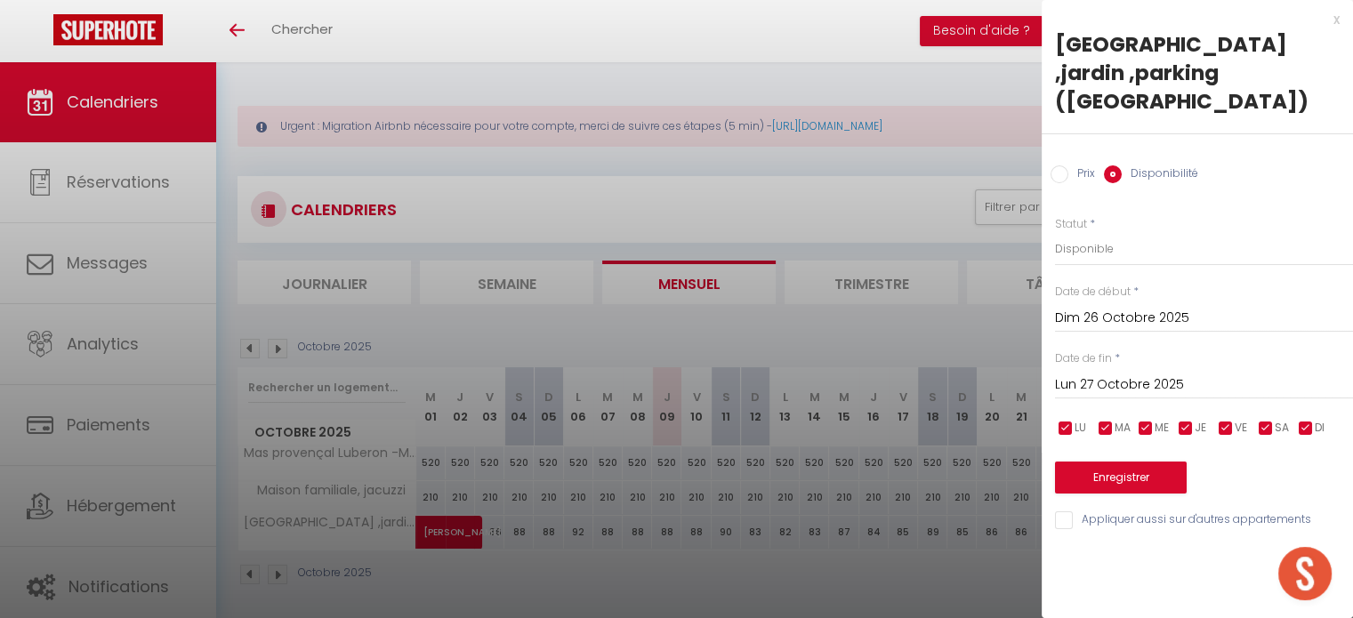
click at [969, 572] on div at bounding box center [676, 309] width 1353 height 618
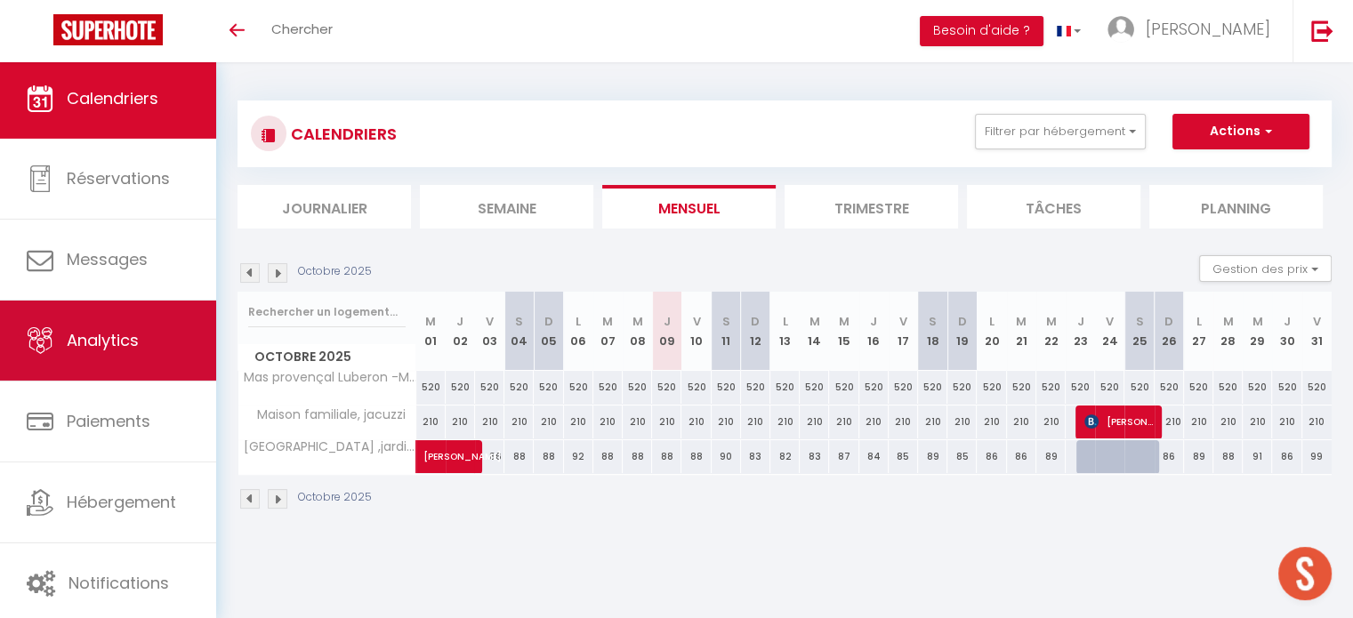
click at [60, 350] on link "Analytics" at bounding box center [108, 341] width 216 height 80
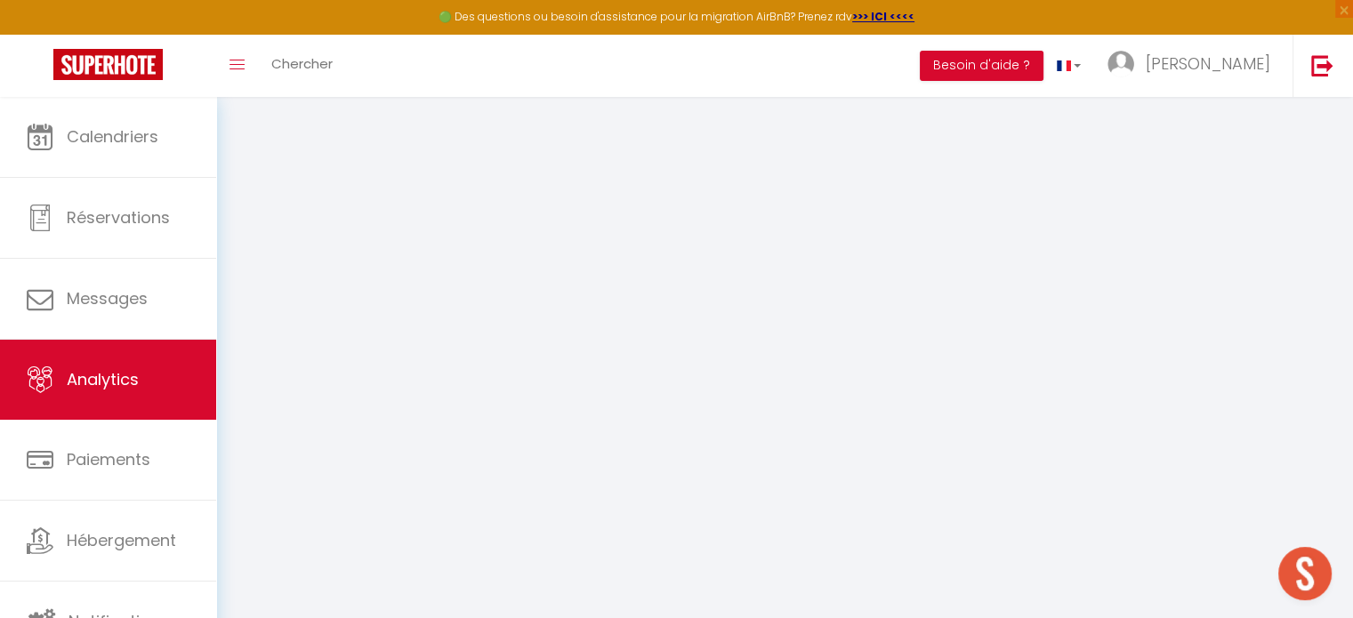
select select "2025"
select select "10"
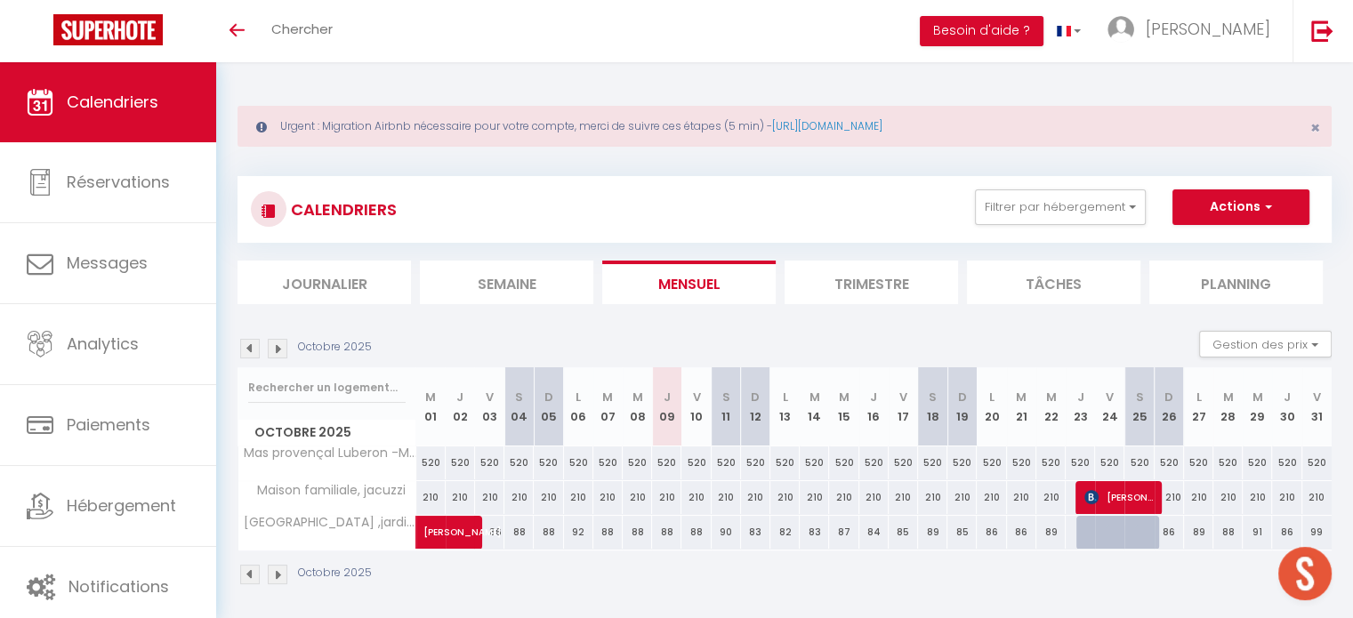
click at [1028, 167] on div "CALENDRIERS Filtrer par hébergement Grand Avignon Appartement climatisé à deux …" at bounding box center [784, 381] width 1094 height 444
click at [1037, 212] on button "Filtrer par hébergement" at bounding box center [1060, 207] width 171 height 36
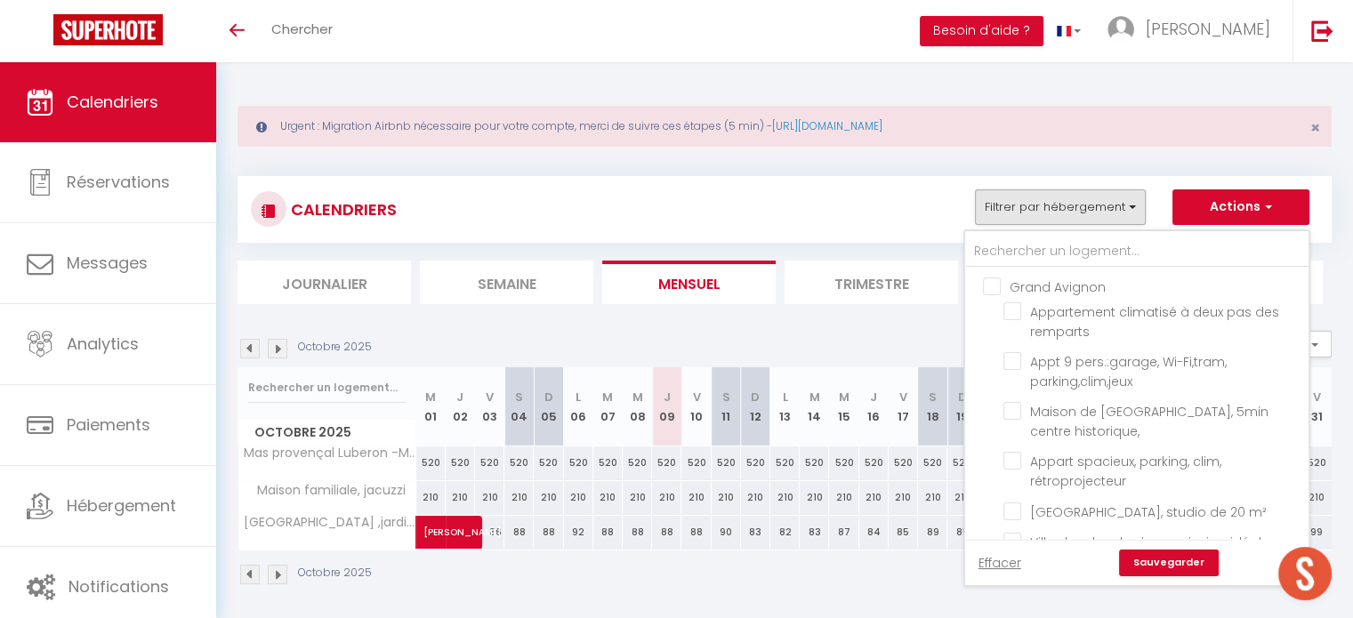
click at [993, 285] on input "Grand Avignon" at bounding box center [1154, 286] width 343 height 18
checkbox input "true"
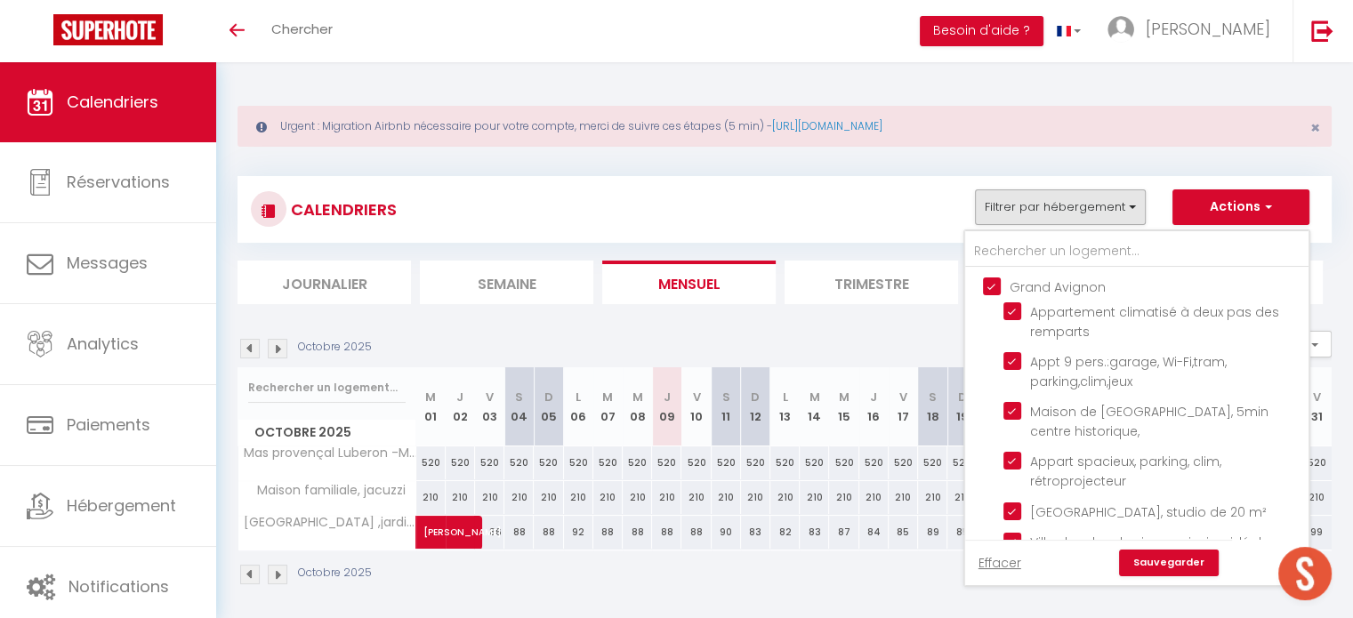
checkbox input "true"
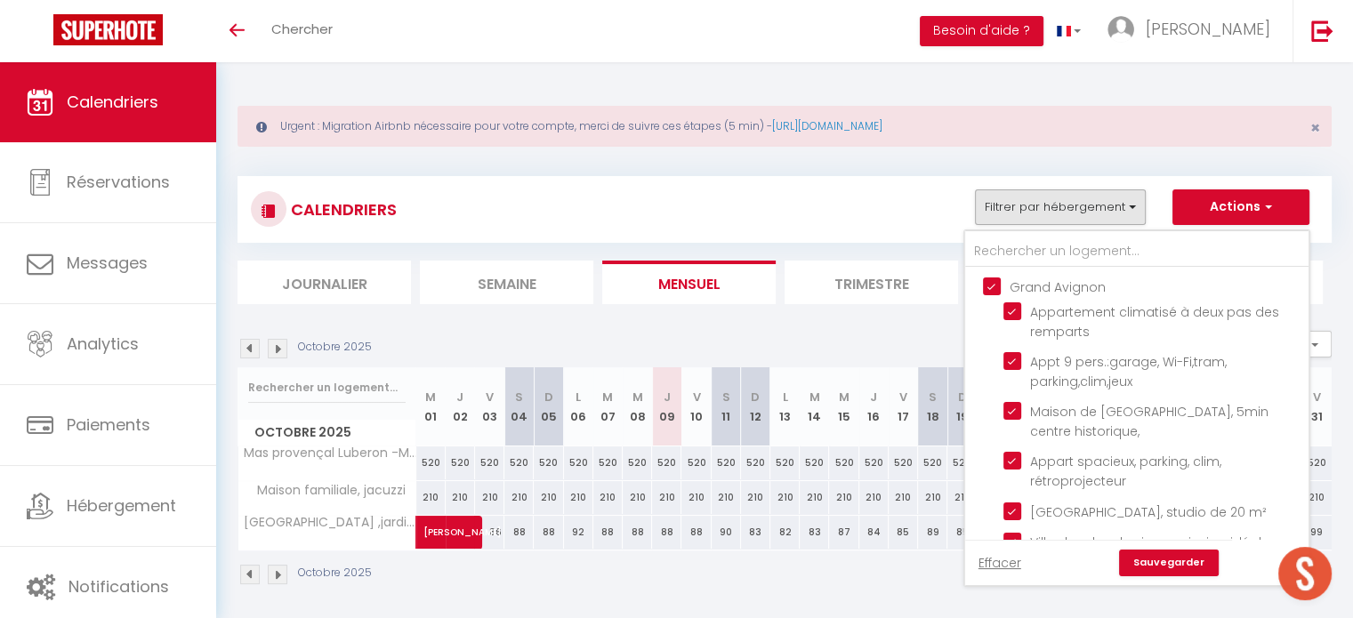
checkbox input "true"
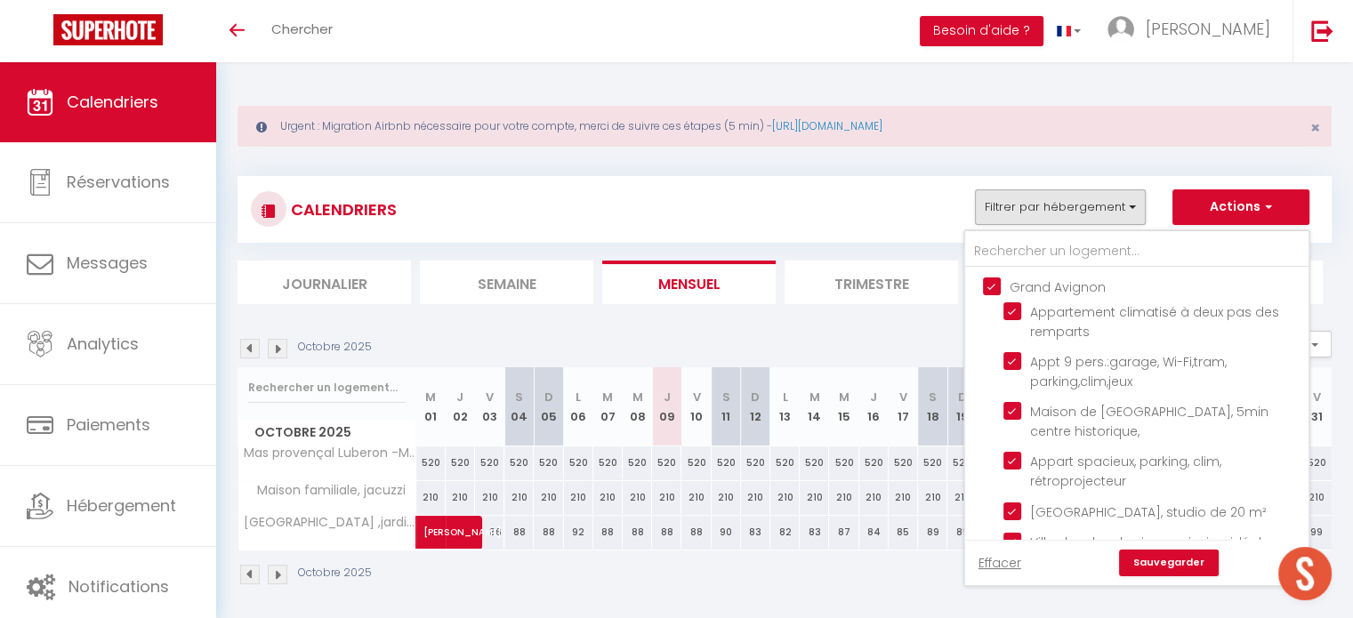
checkbox input "true"
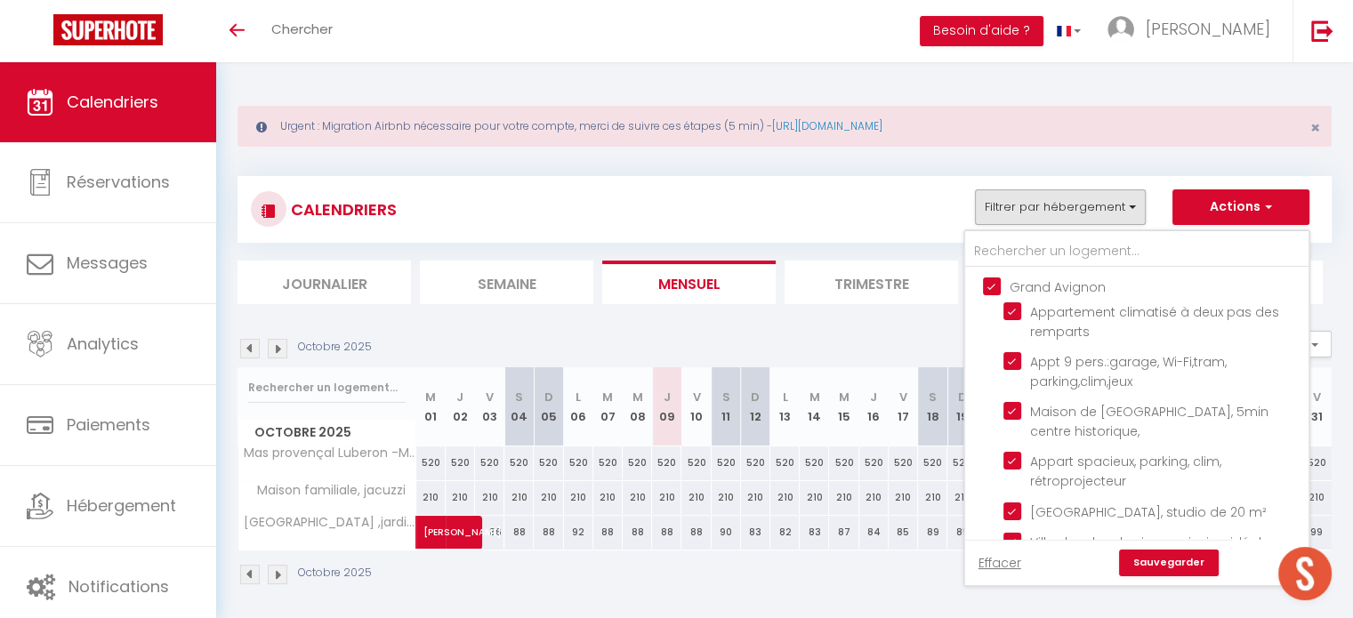
checkbox input "true"
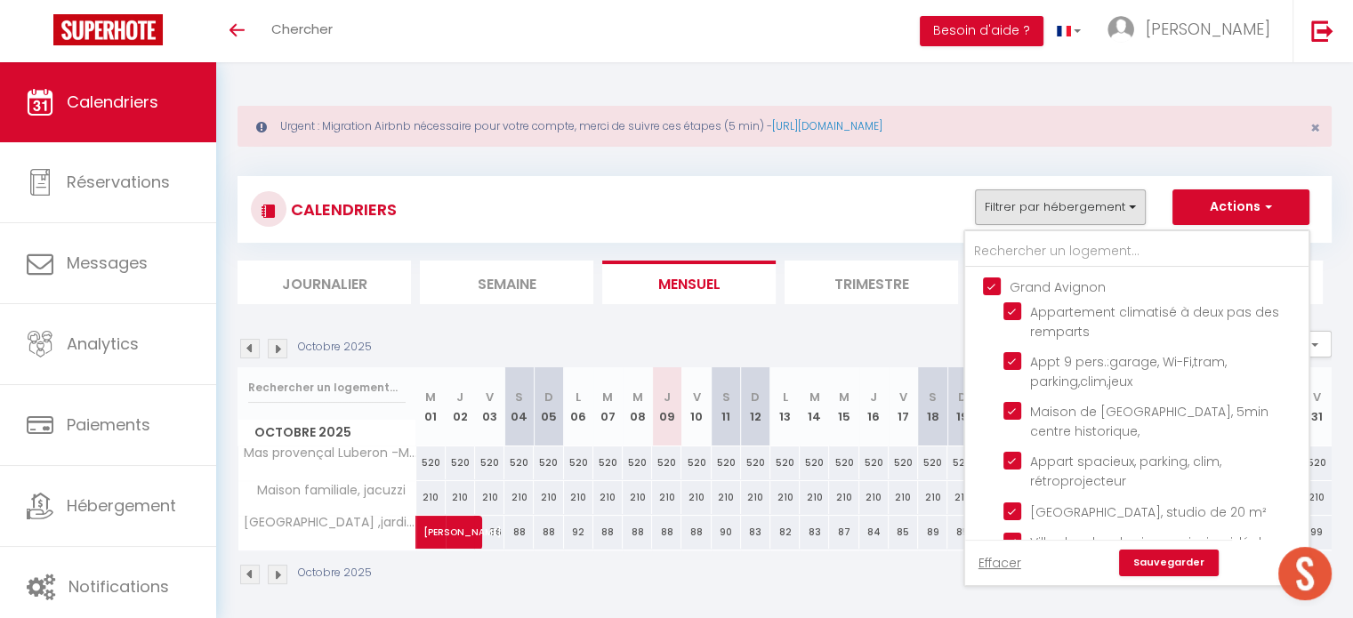
checkbox input "true"
checkbox input "false"
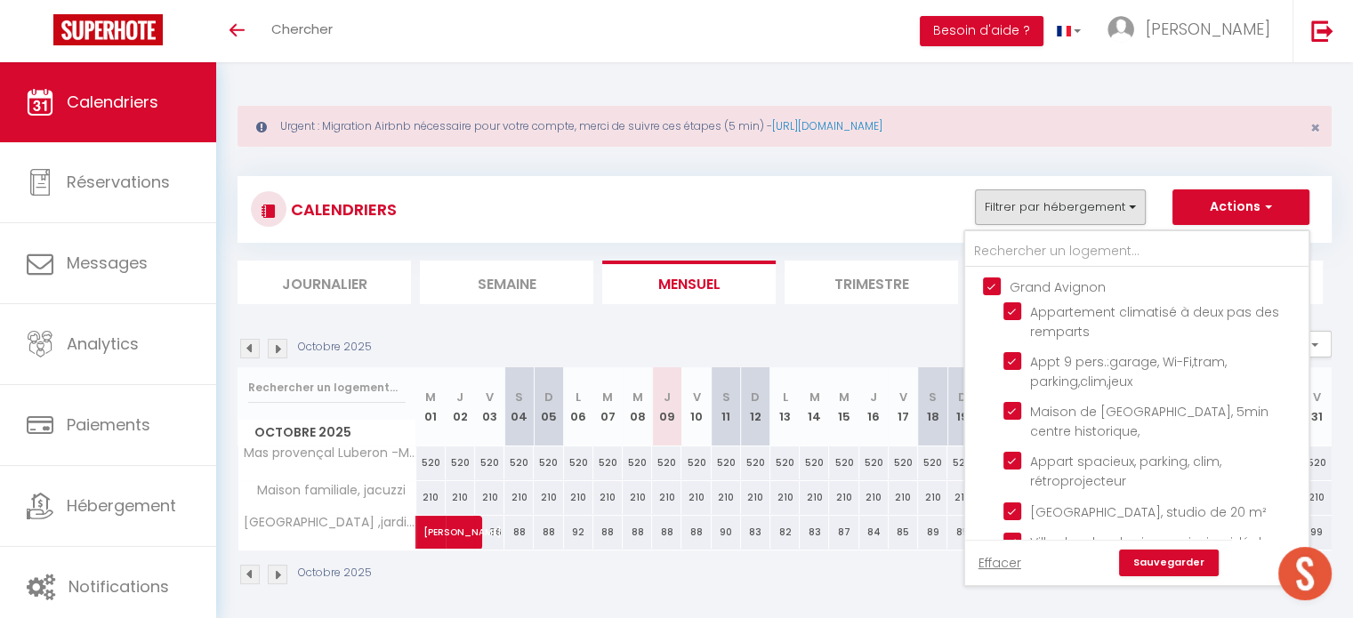
checkbox input "false"
checkbox input "true"
checkbox input "false"
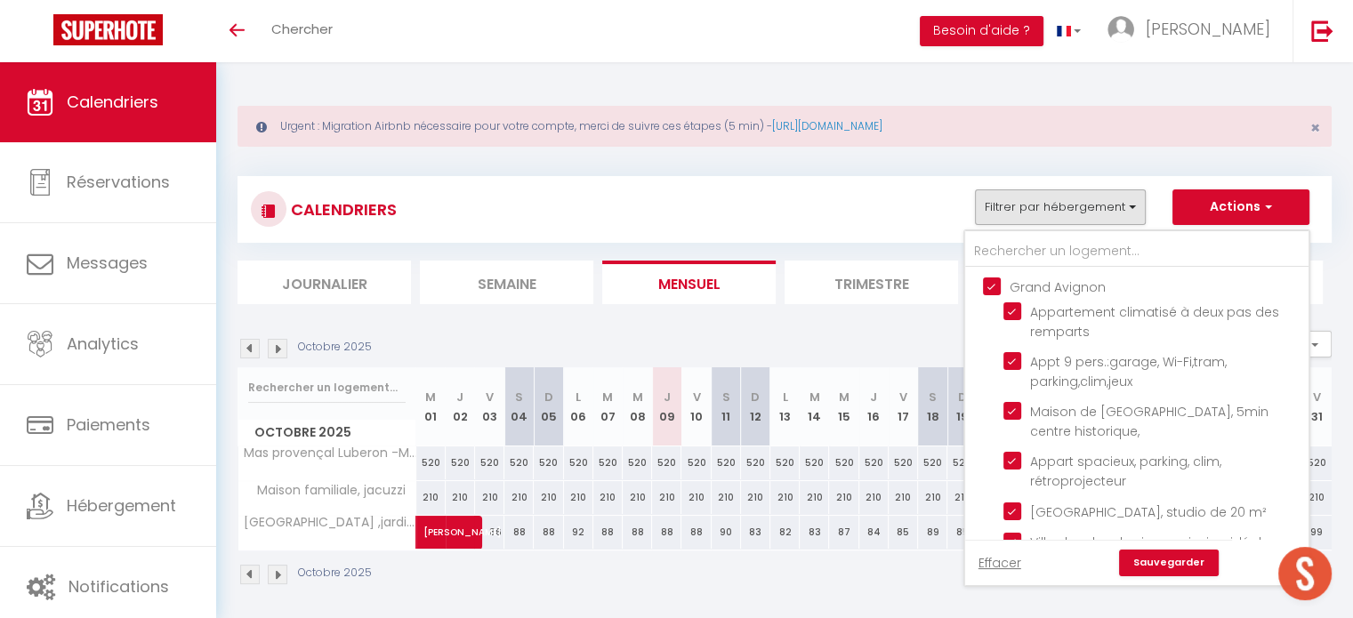
checkbox input "true"
click at [993, 285] on input "Grand Avignon" at bounding box center [1154, 286] width 343 height 18
checkbox input "false"
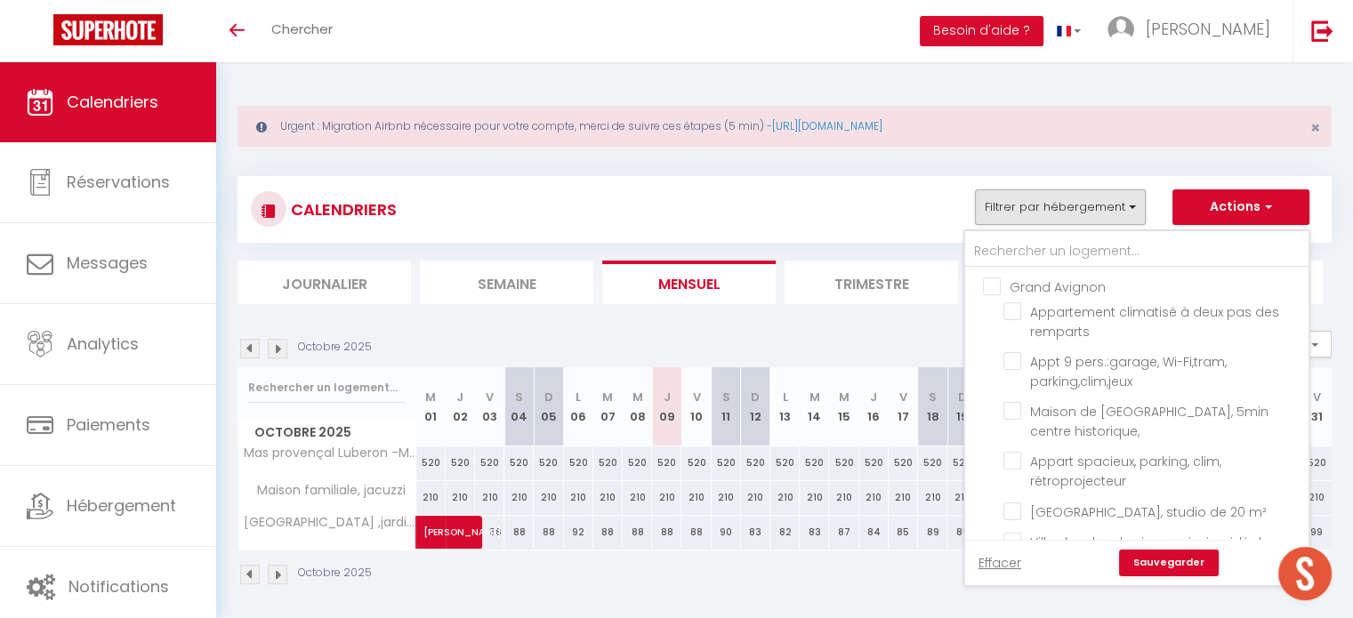
checkbox input "false"
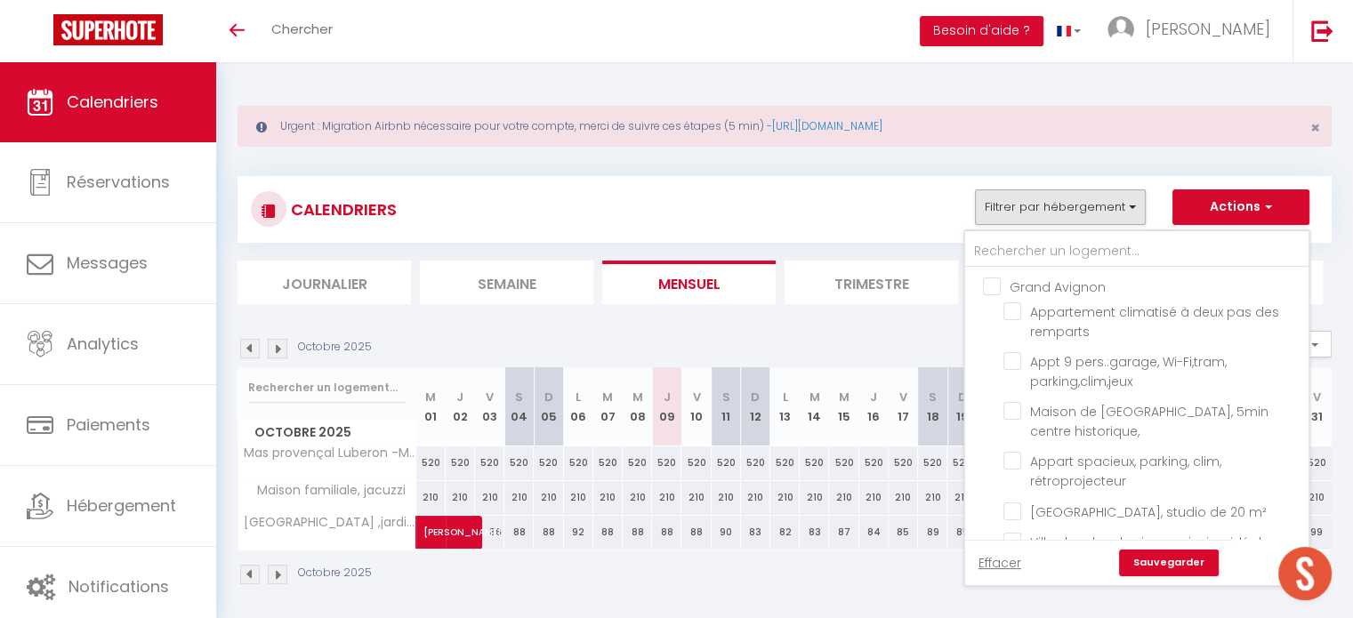
checkbox input "false"
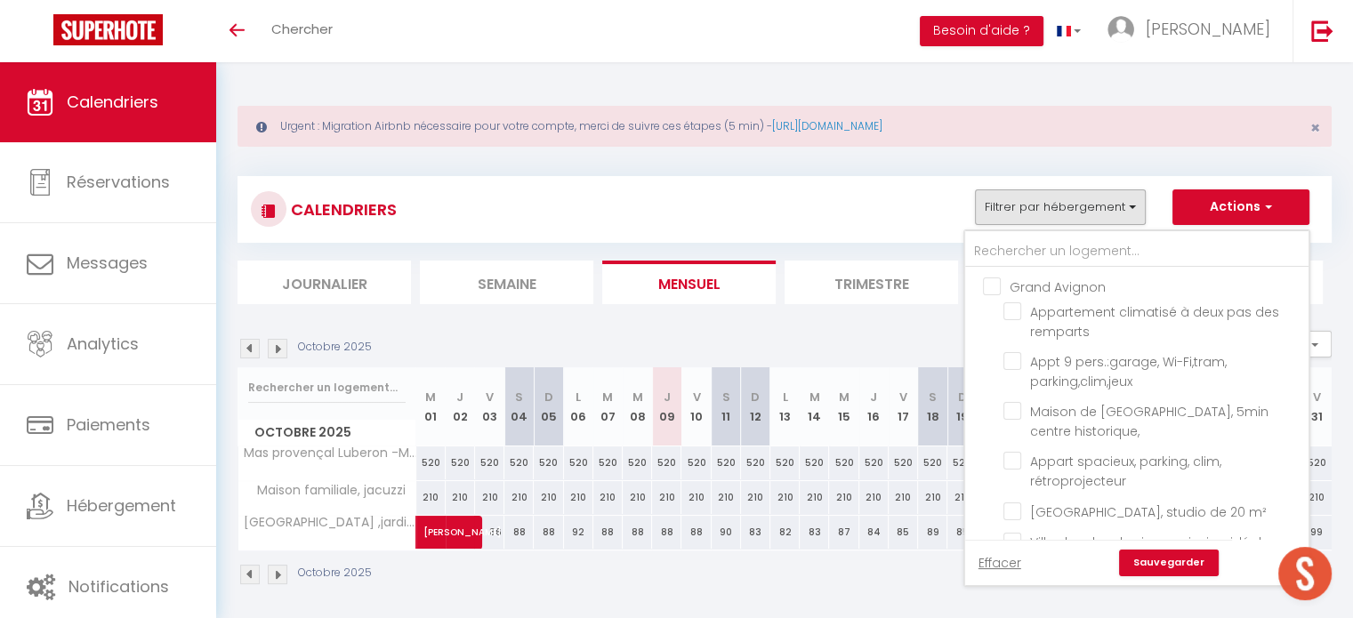
checkbox input "false"
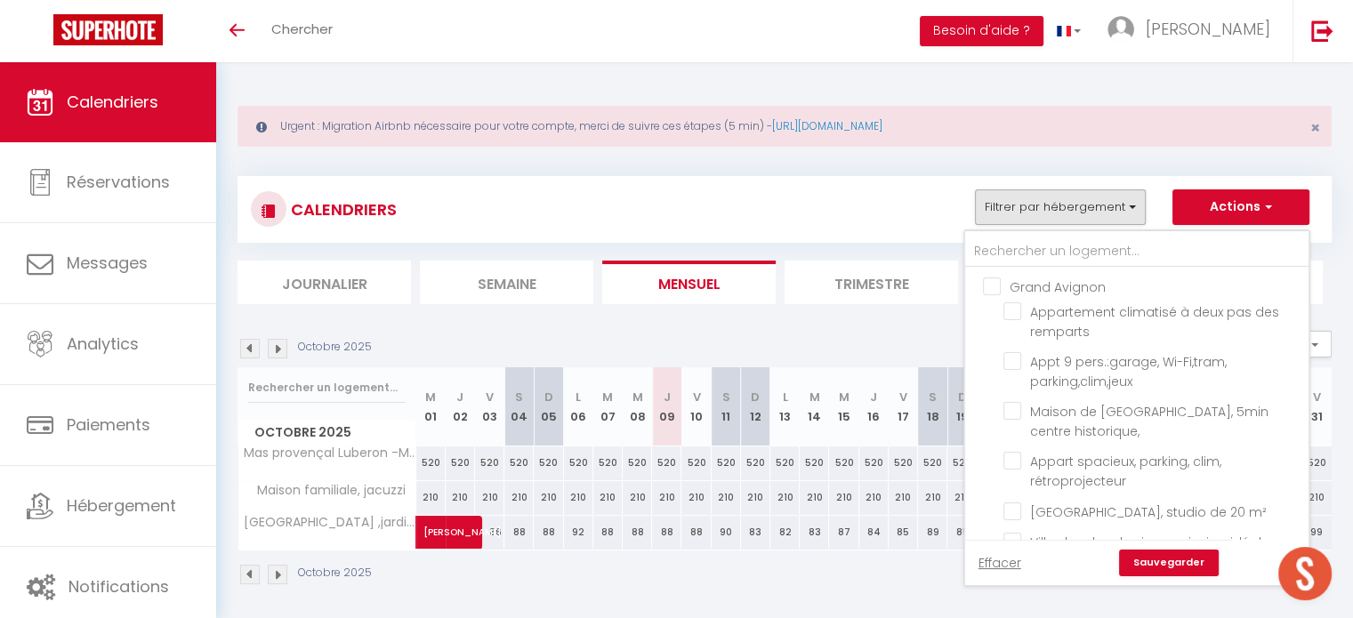
checkbox input "false"
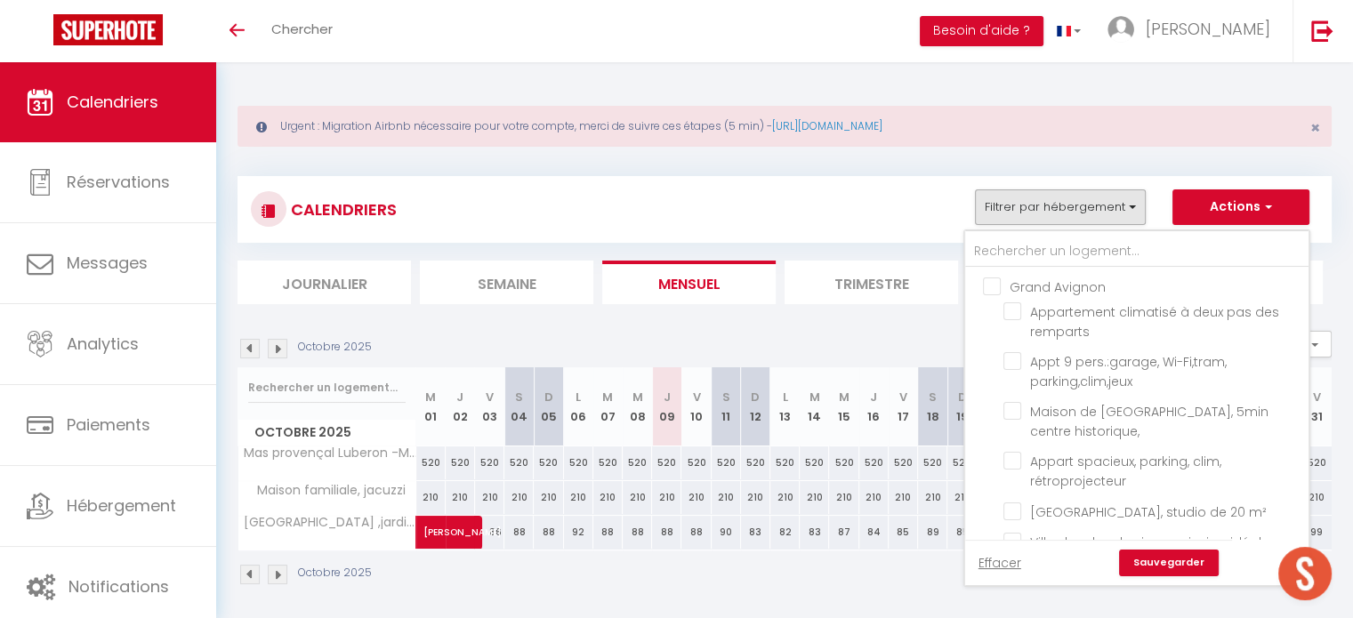
checkbox input "false"
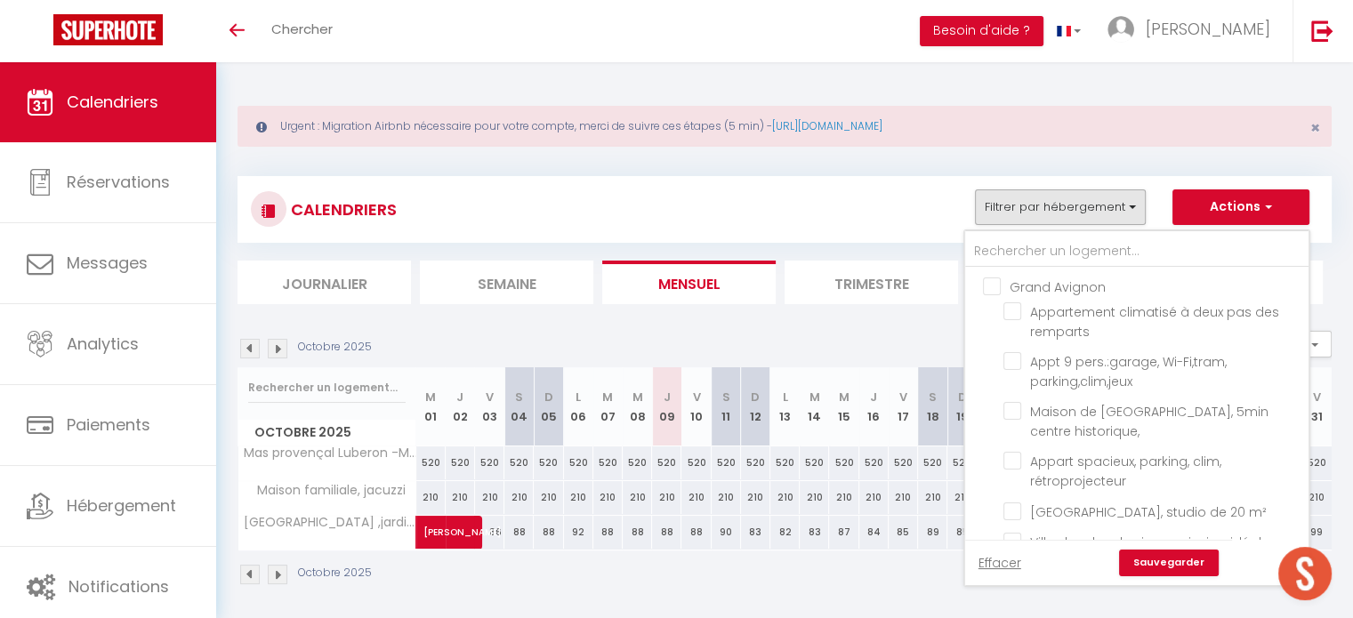
checkbox input "false"
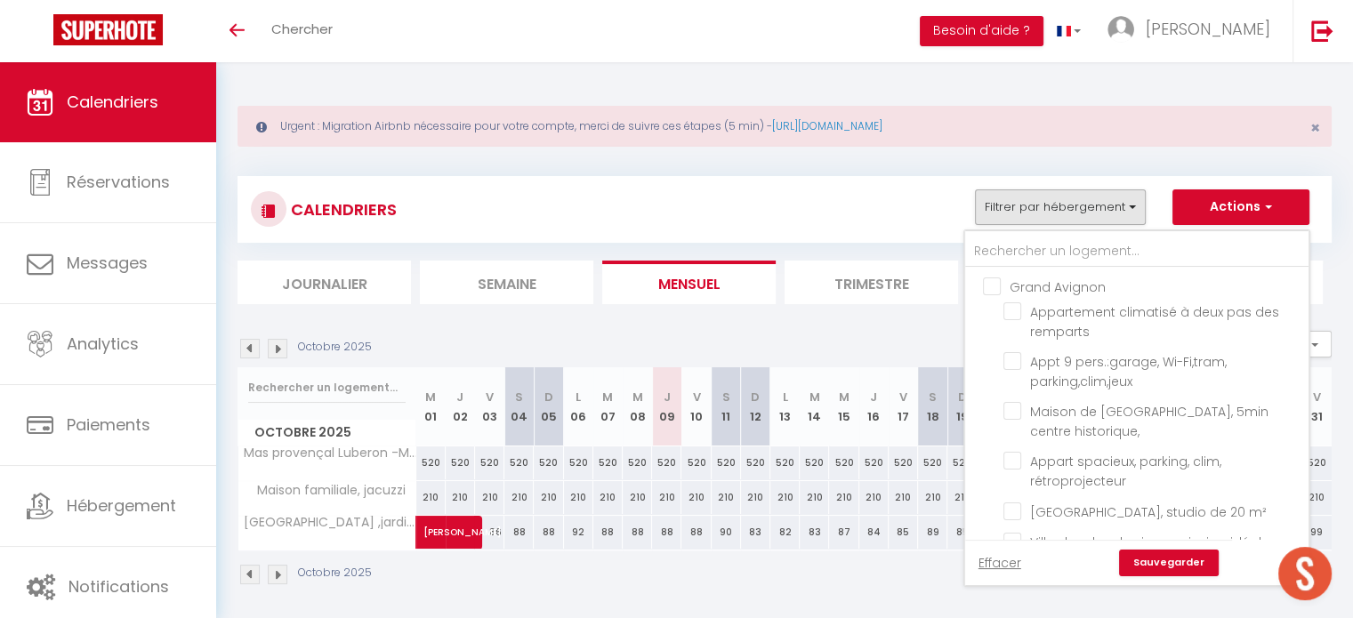
checkbox input "false"
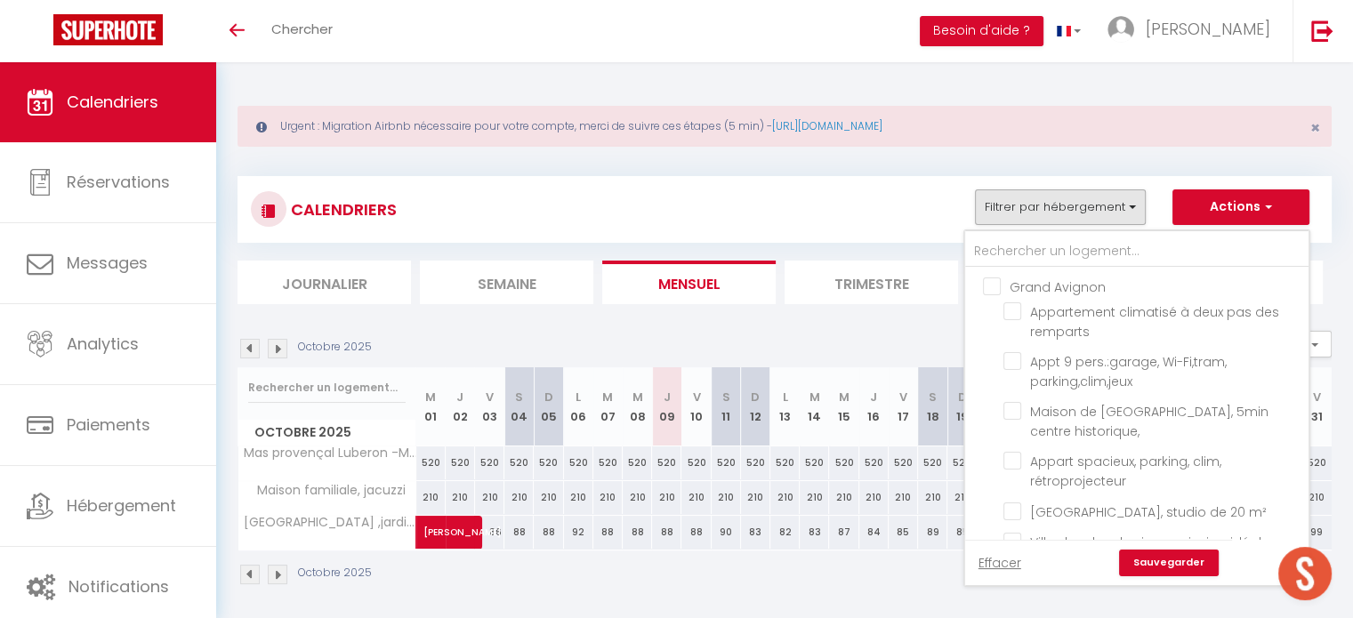
checkbox input "false"
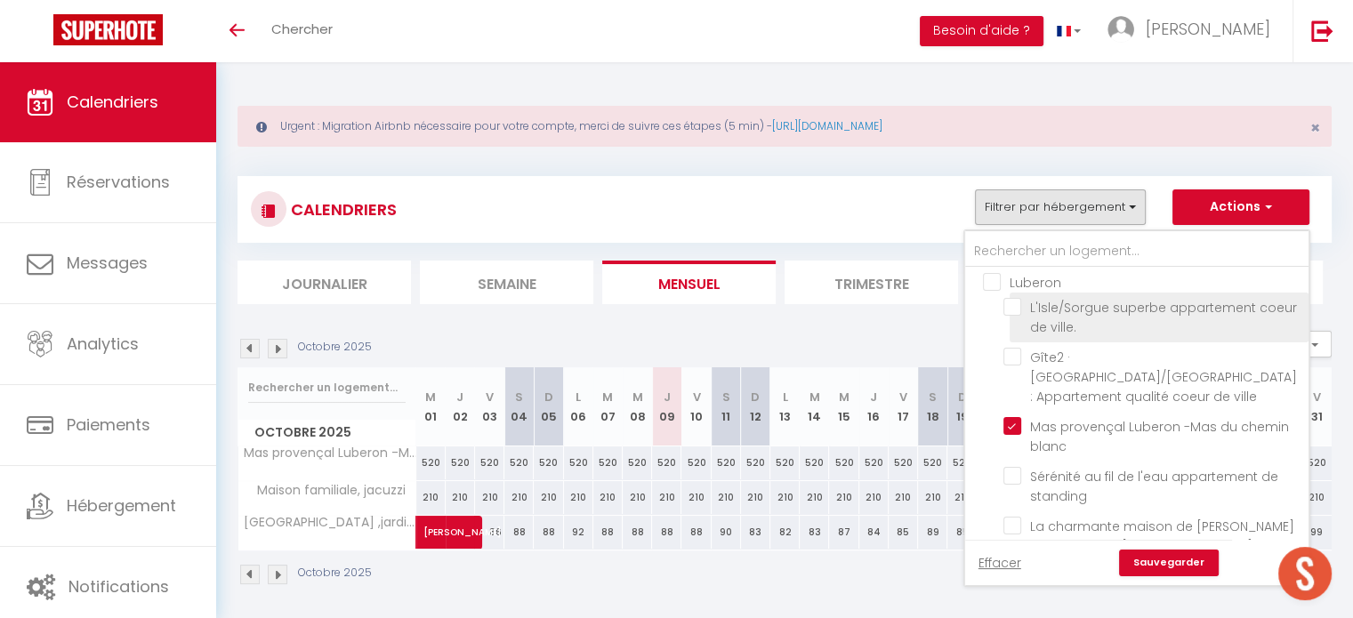
scroll to position [1245, 0]
click at [993, 291] on input "Luberon" at bounding box center [1154, 282] width 343 height 18
checkbox input "true"
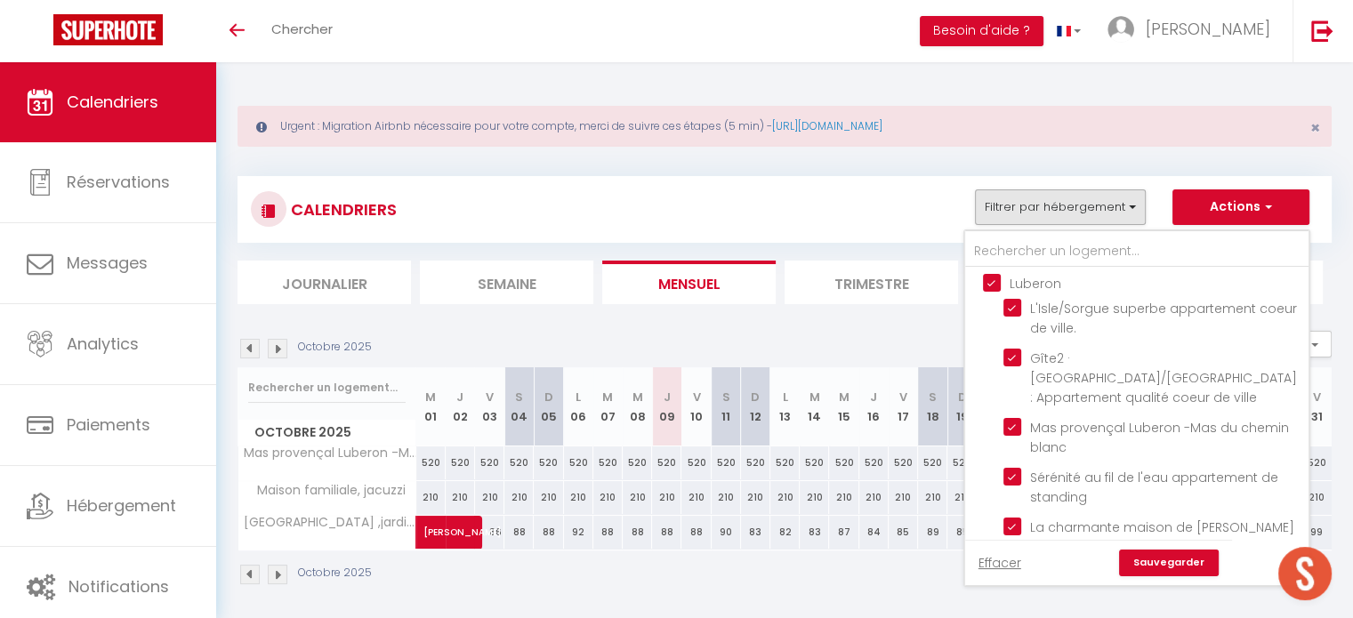
checkbox input "true"
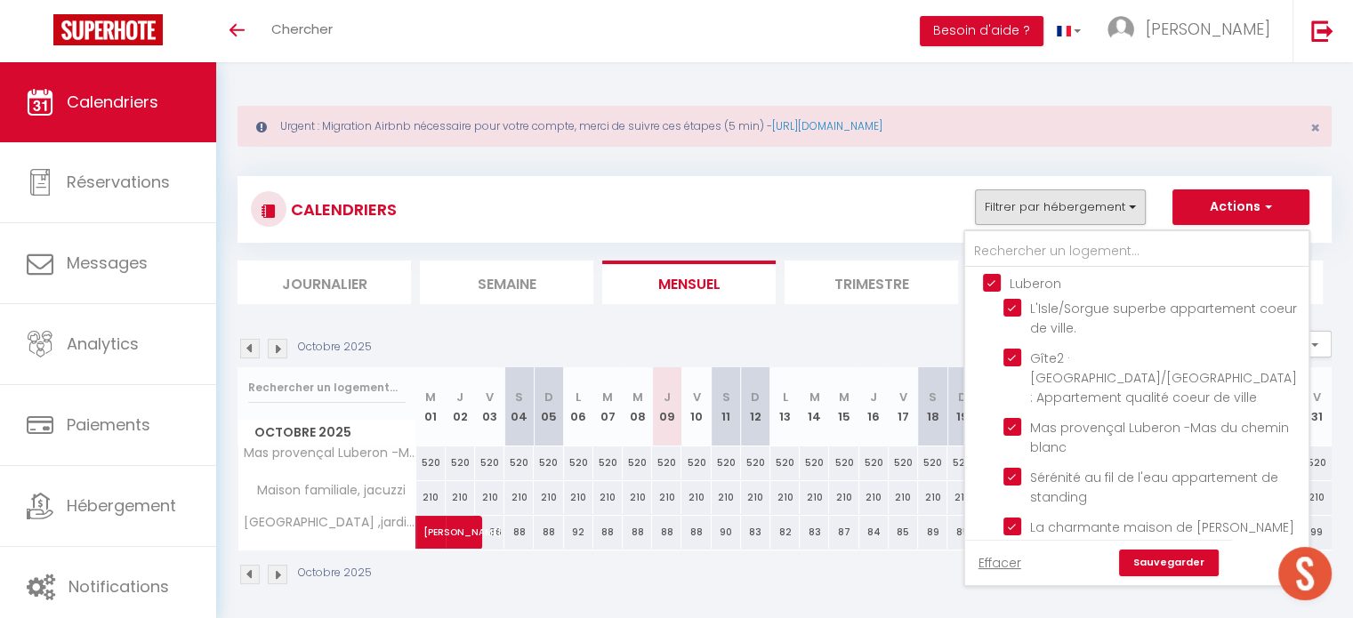
checkbox input "true"
click at [991, 291] on input "Luberon" at bounding box center [1154, 282] width 343 height 18
checkbox input "false"
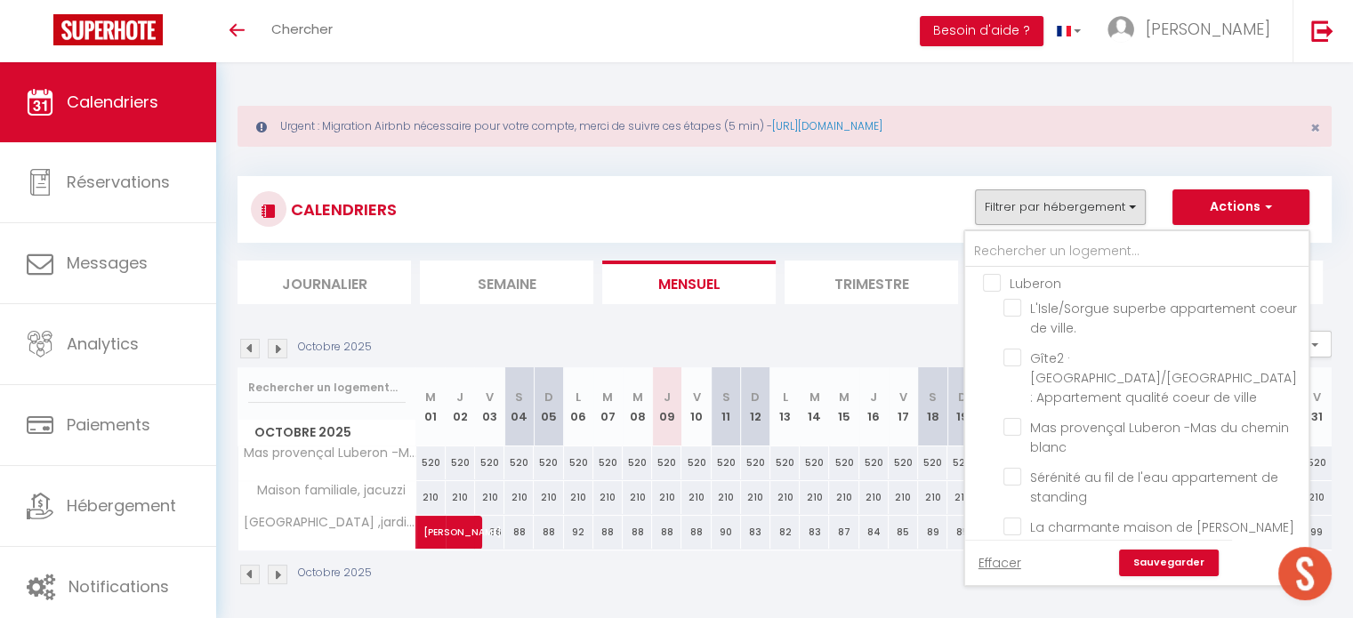
checkbox input "false"
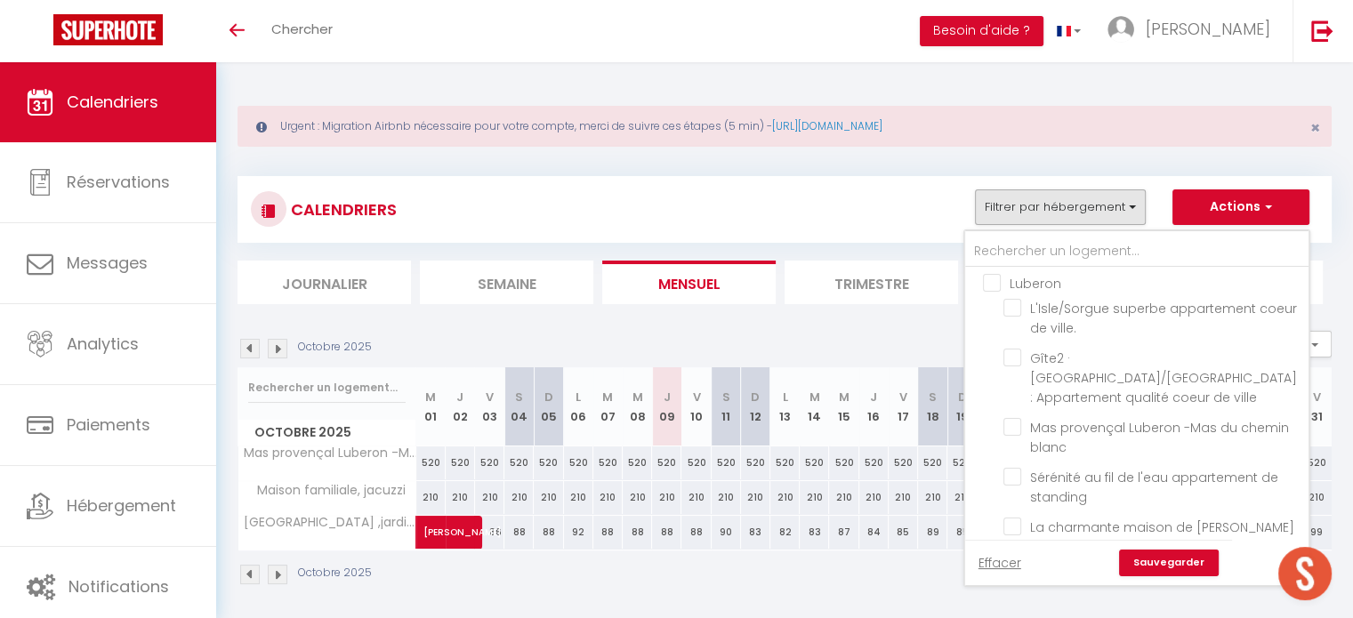
checkbox input "false"
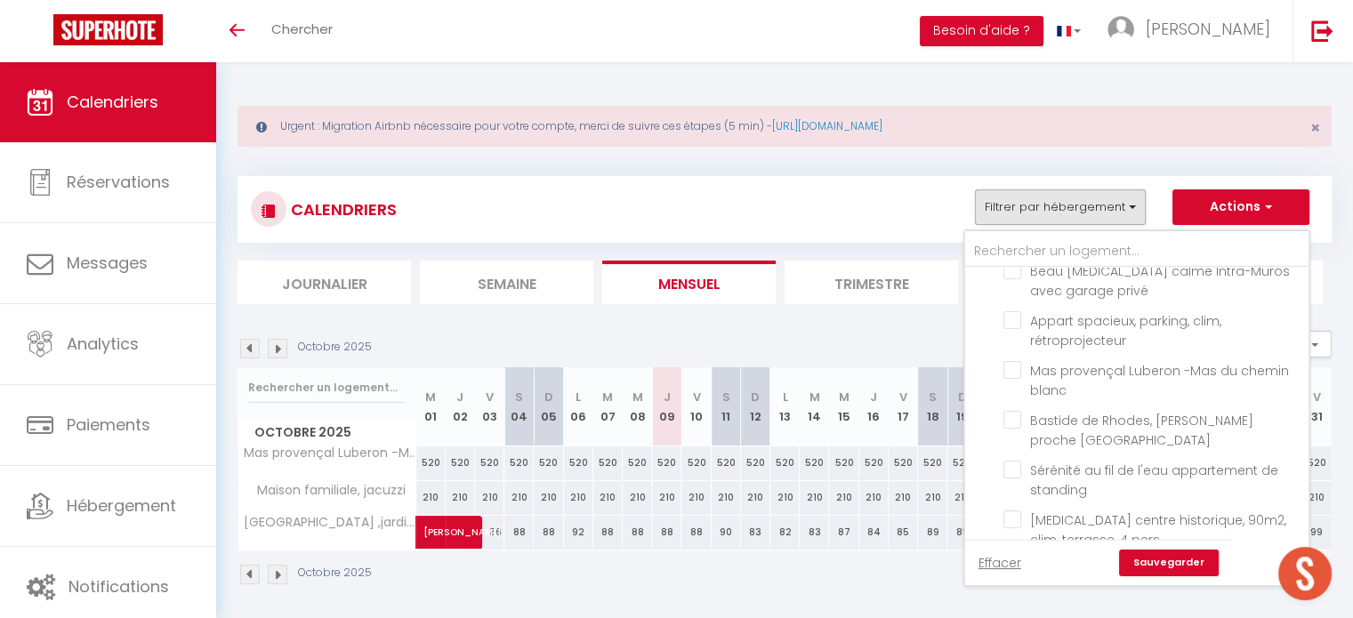
scroll to position [1601, 0]
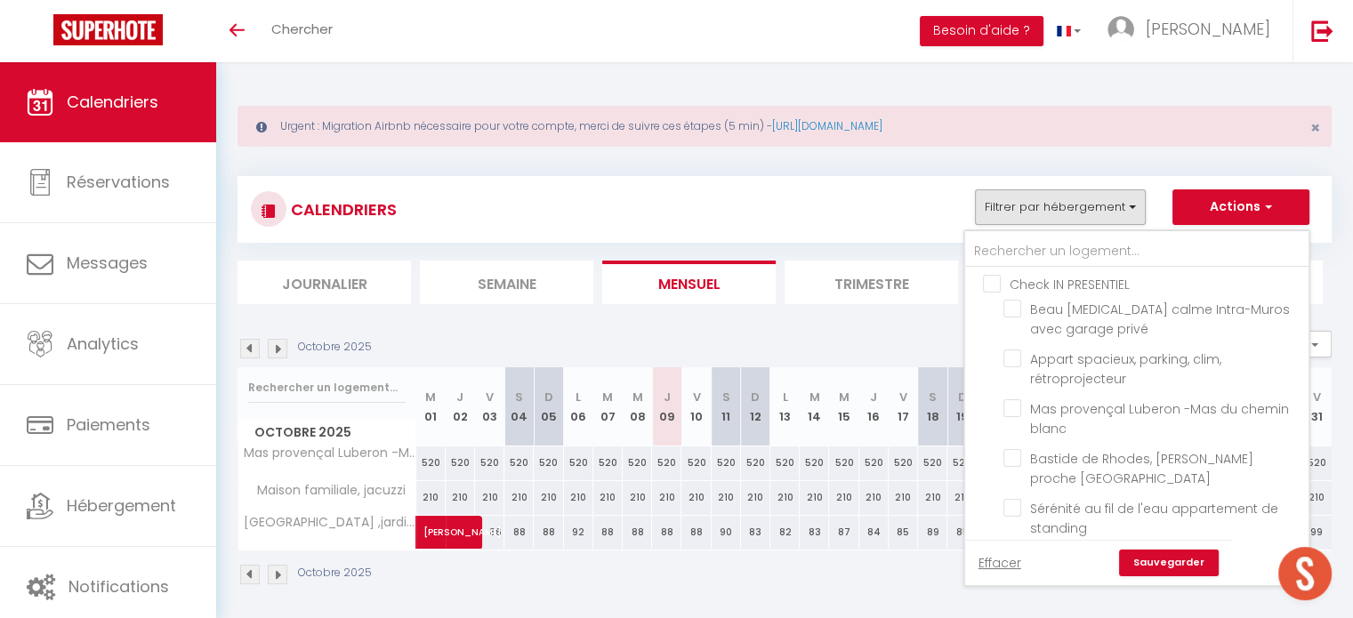
click at [993, 292] on input "Check IN PRESENTIEL" at bounding box center [1154, 283] width 343 height 18
checkbox input "true"
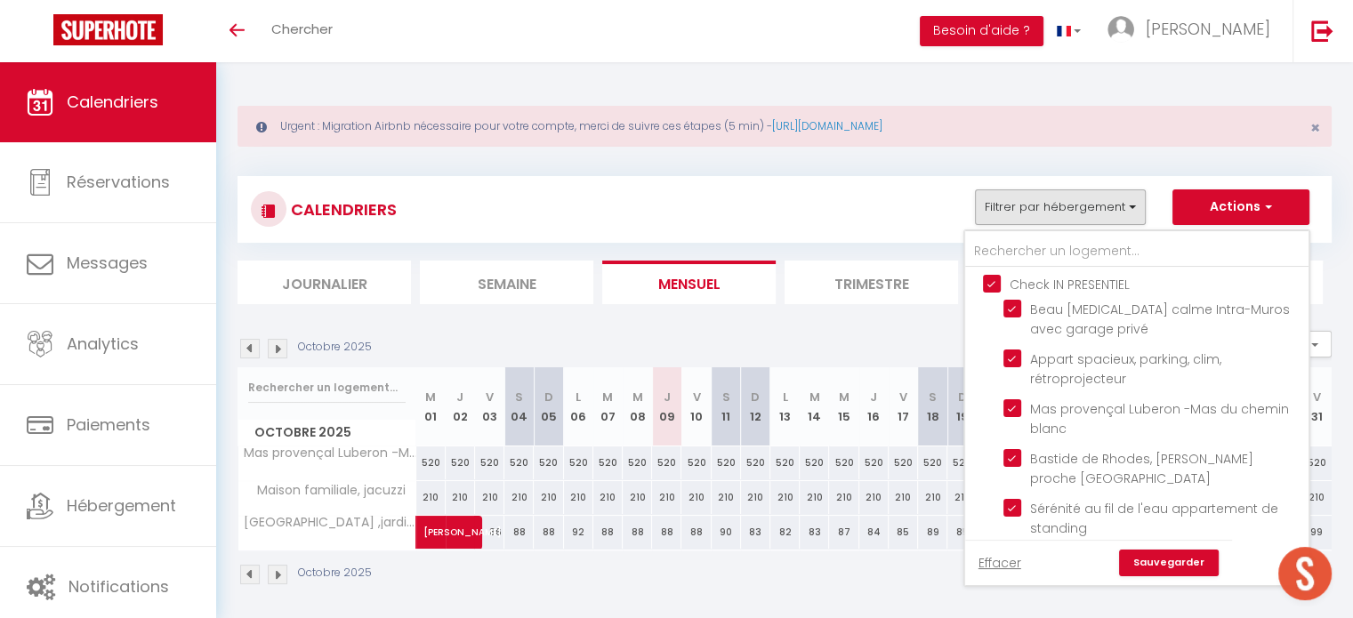
checkbox input "true"
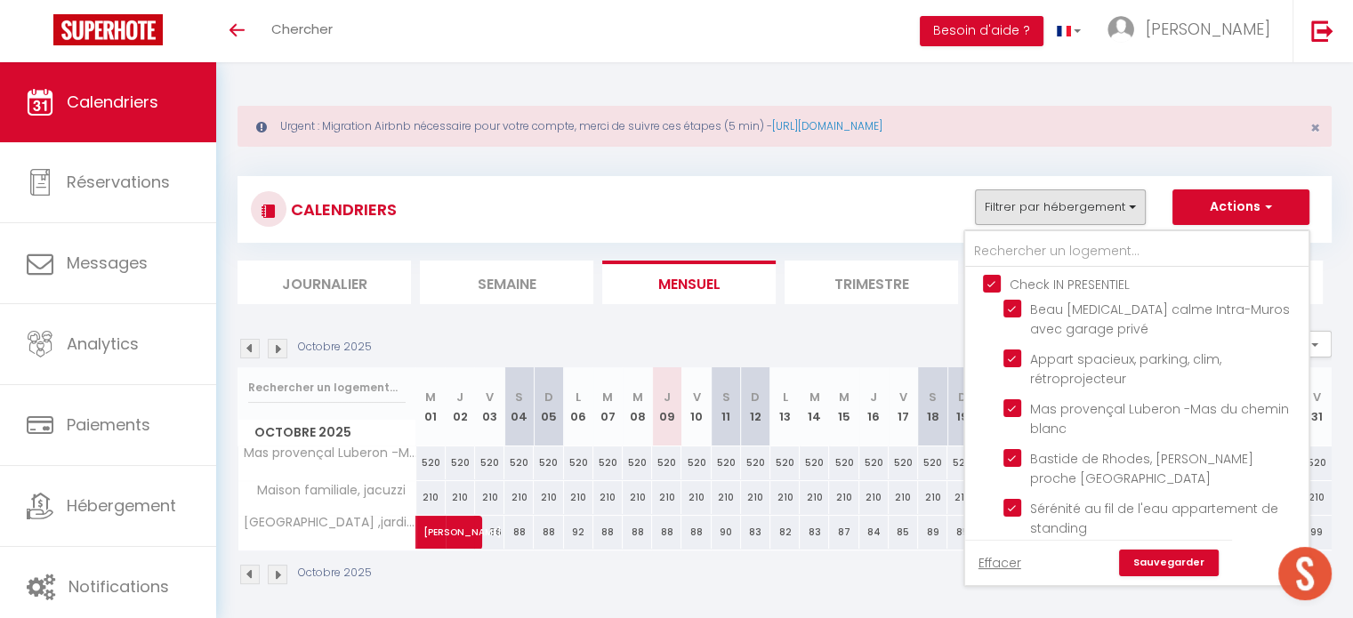
checkbox input "true"
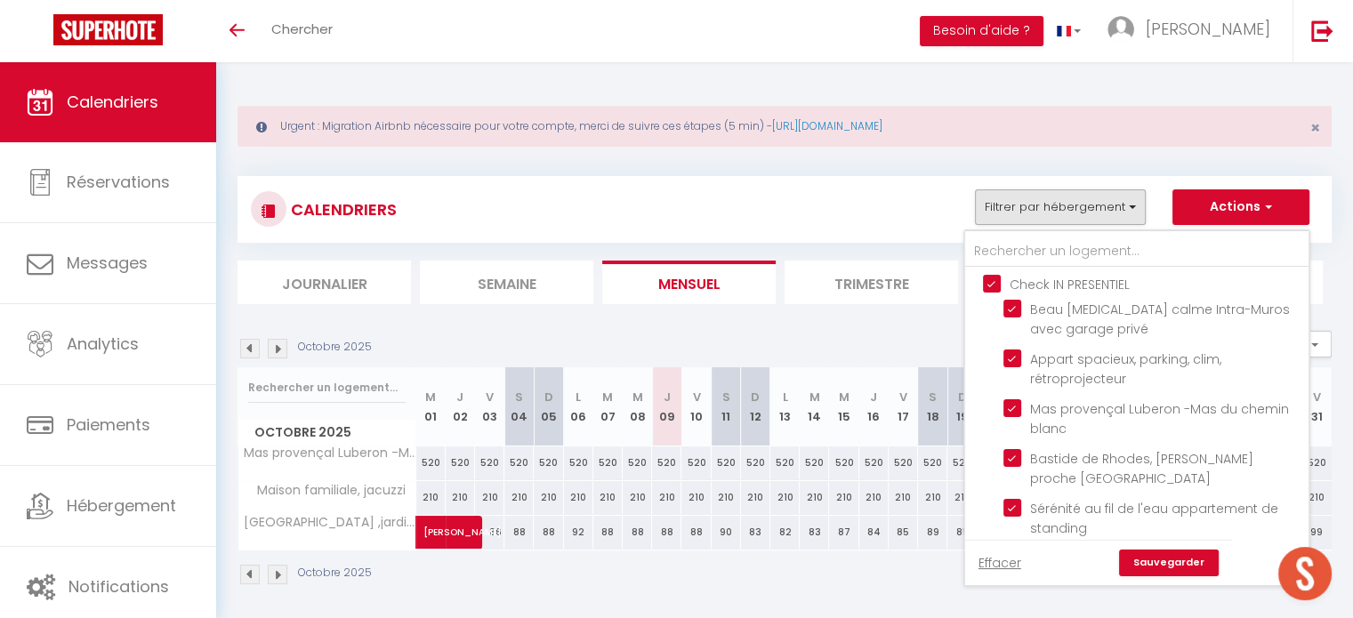
checkbox input "true"
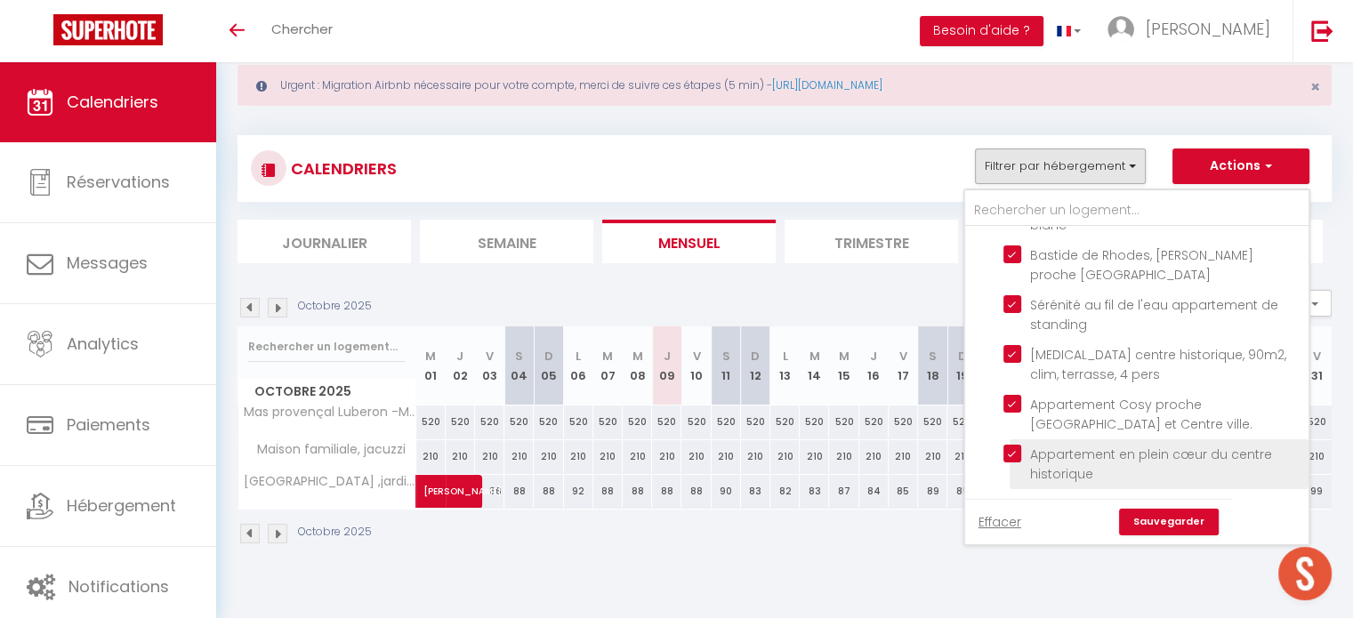
scroll to position [62, 0]
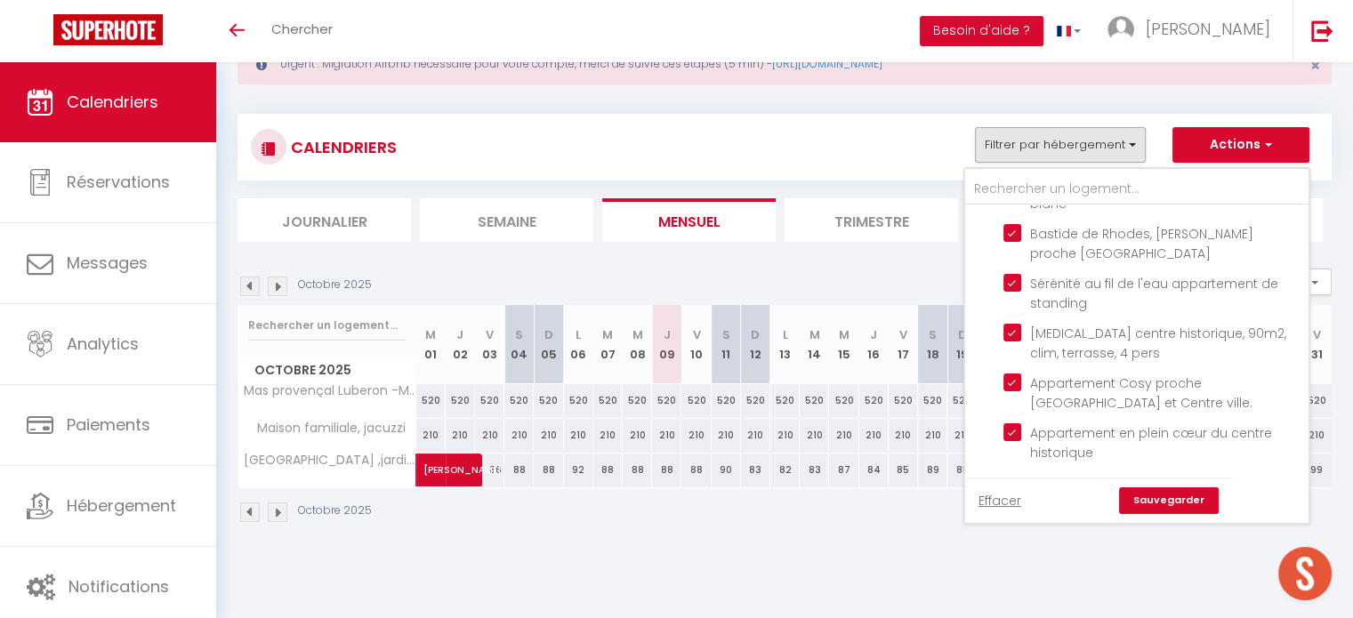
click at [1148, 491] on link "Sauvegarder" at bounding box center [1169, 500] width 100 height 27
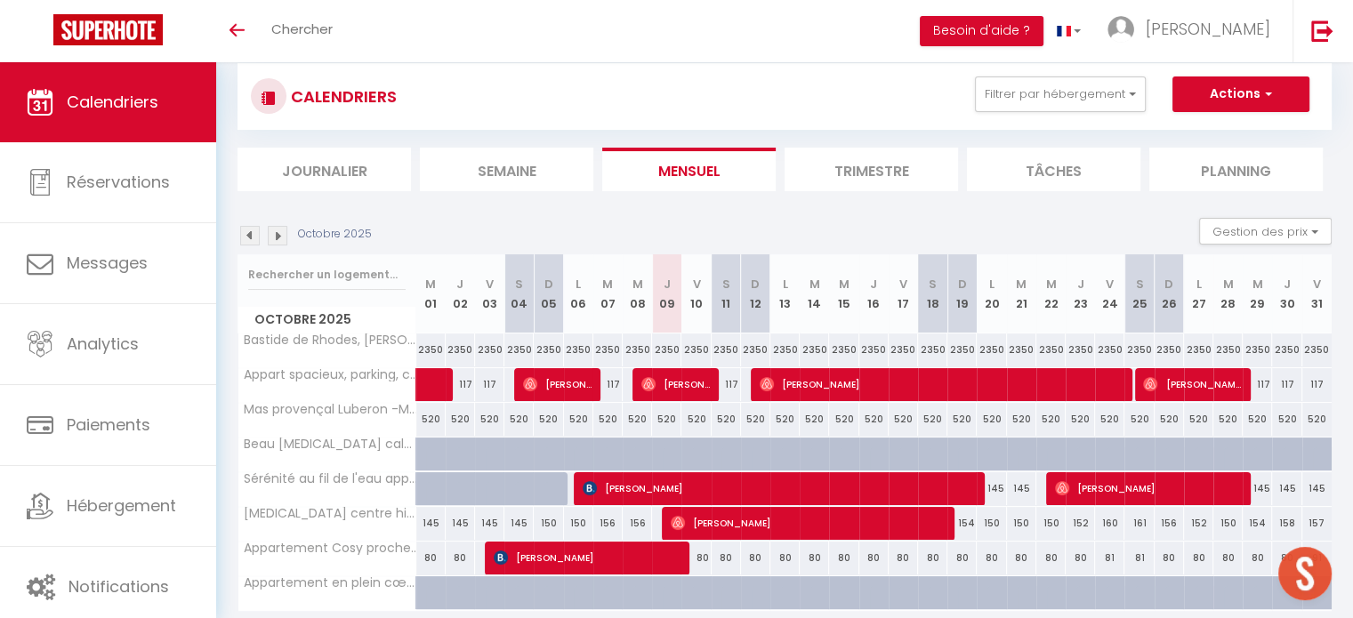
scroll to position [151, 0]
